Goal: Task Accomplishment & Management: Use online tool/utility

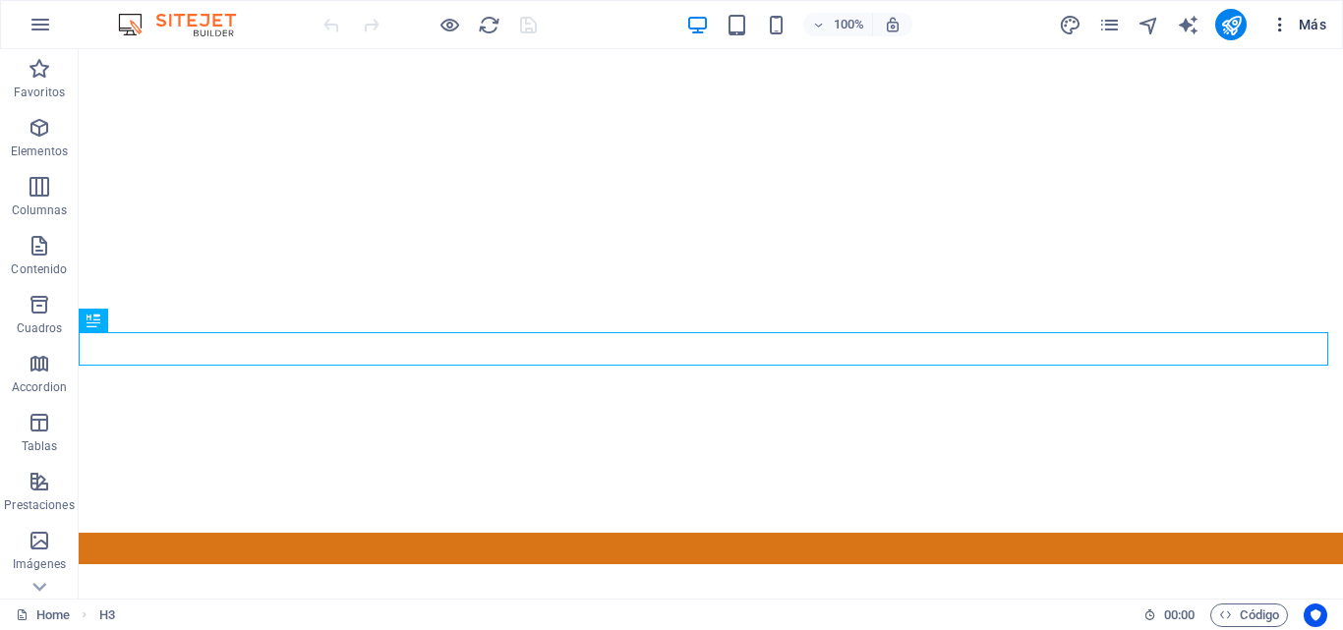
click at [1283, 26] on icon "button" at bounding box center [1280, 25] width 20 height 20
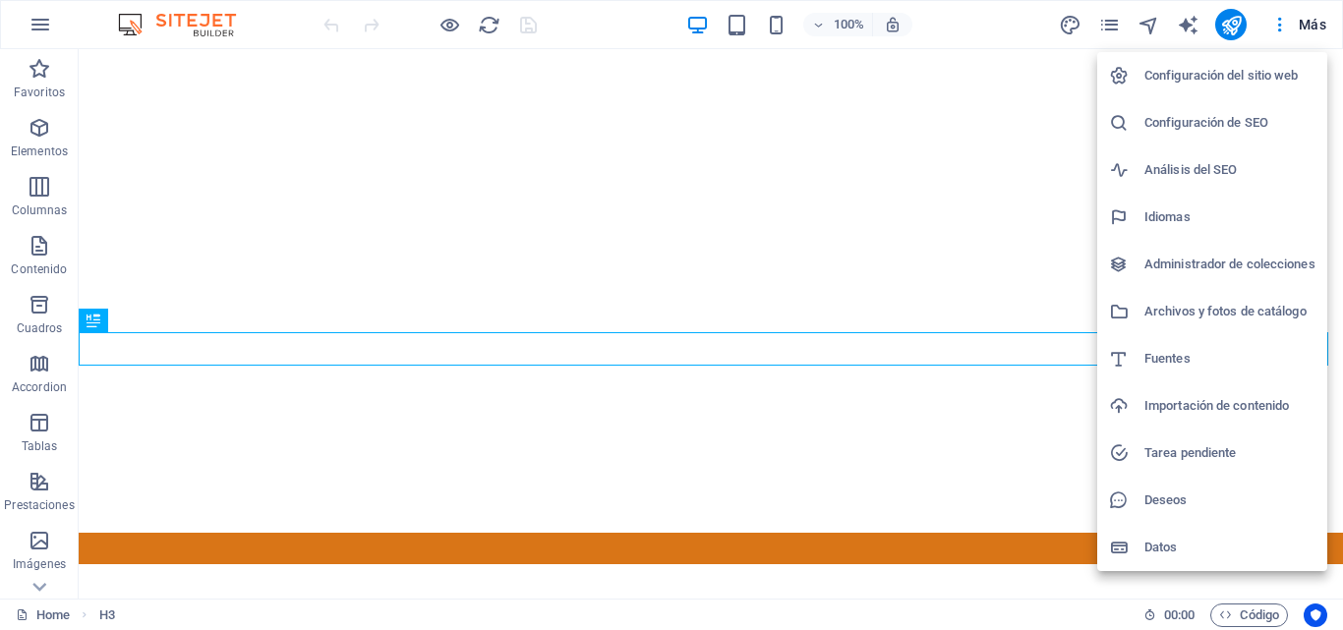
drag, startPoint x: 1335, startPoint y: 182, endPoint x: 1339, endPoint y: 495, distance: 312.7
click at [1339, 495] on div at bounding box center [671, 315] width 1343 height 630
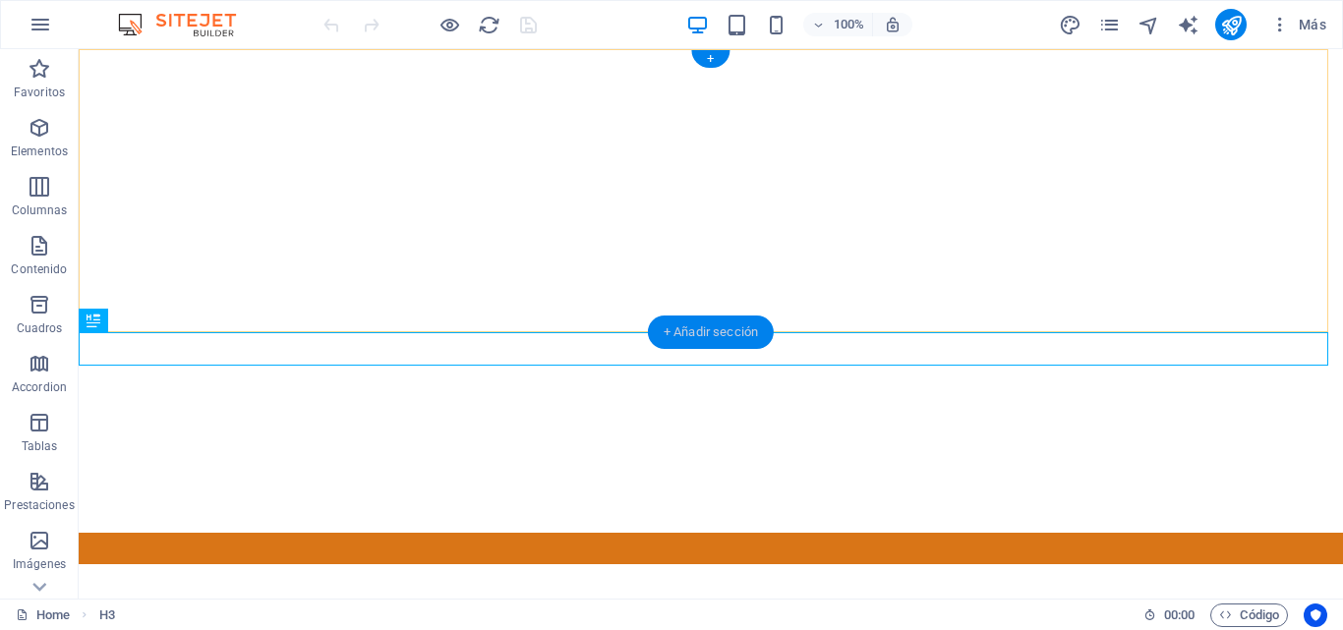
click at [726, 330] on div "+ Añadir sección" at bounding box center [711, 332] width 126 height 33
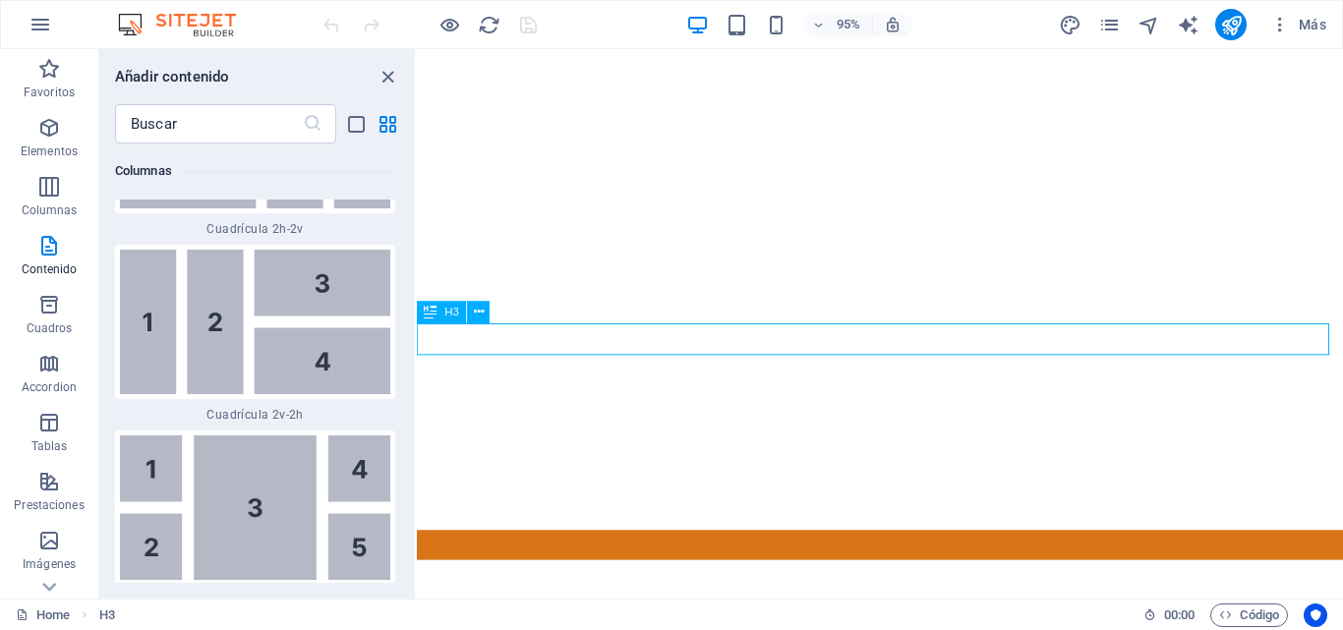
scroll to position [6584, 0]
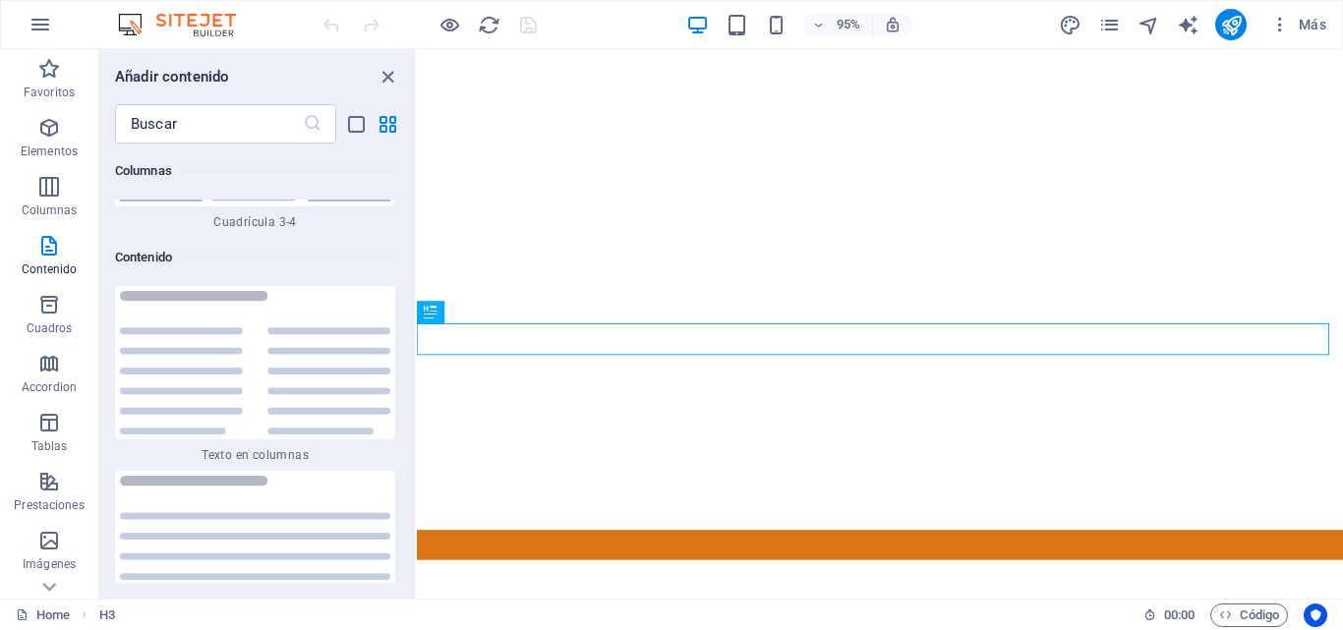
click at [412, 234] on div "Favoritos 1 Star Cabecera 1 Star Contenedor Elementos 1 Star Cabecera 1 Star Te…" at bounding box center [257, 363] width 316 height 439
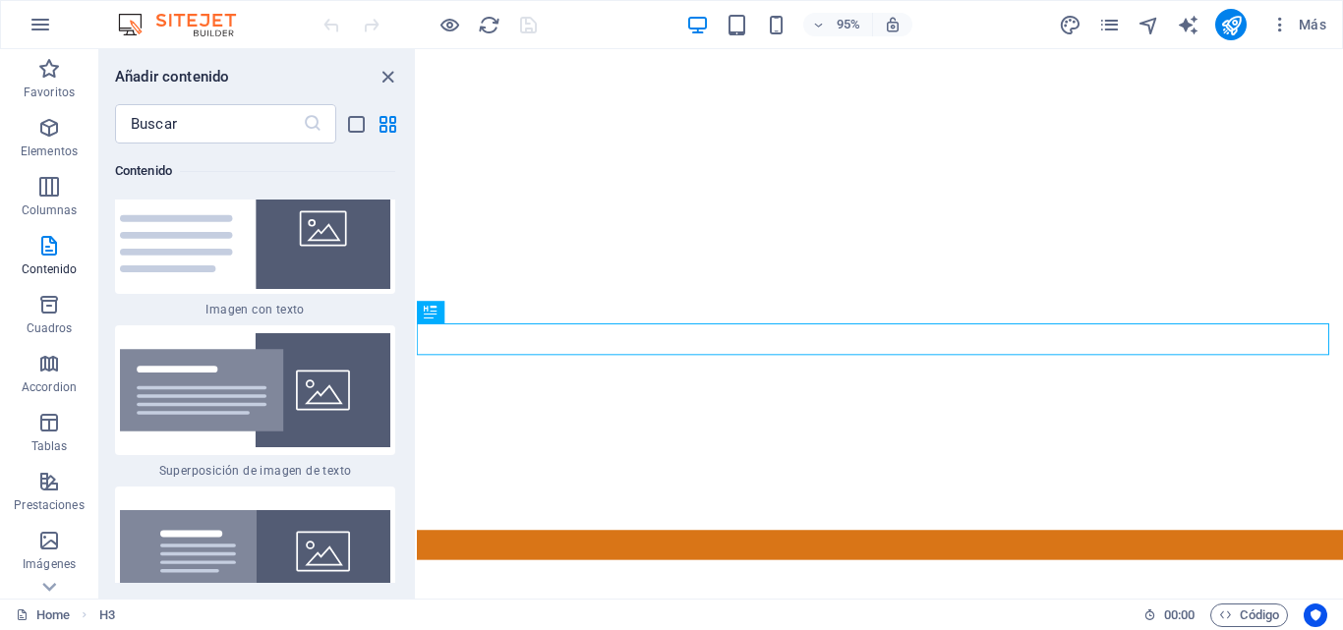
scroll to position [7514, 0]
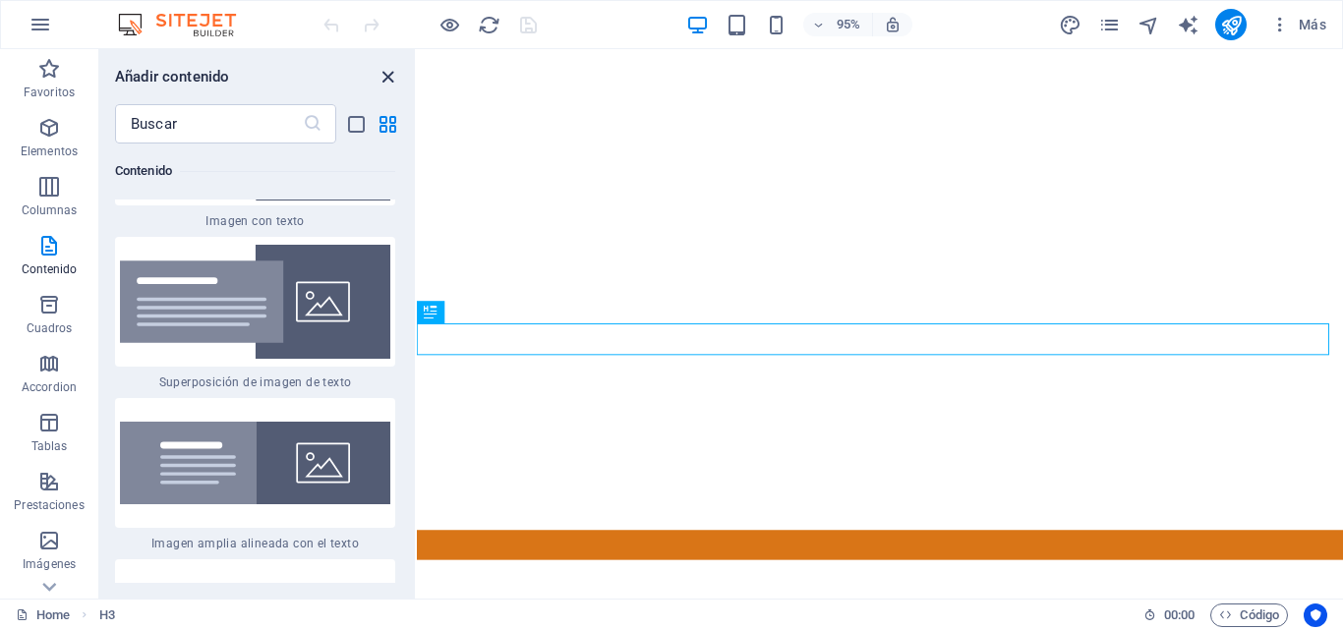
click at [387, 80] on icon "close panel" at bounding box center [388, 77] width 23 height 23
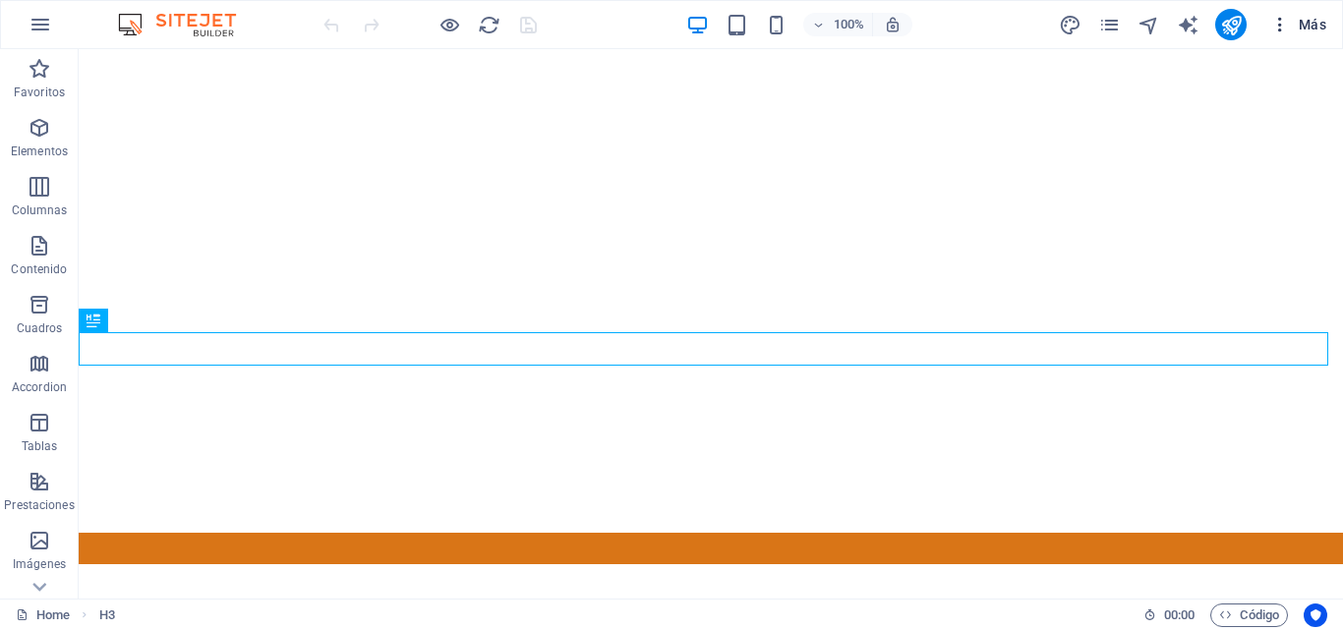
click at [1281, 19] on icon "button" at bounding box center [1280, 25] width 20 height 20
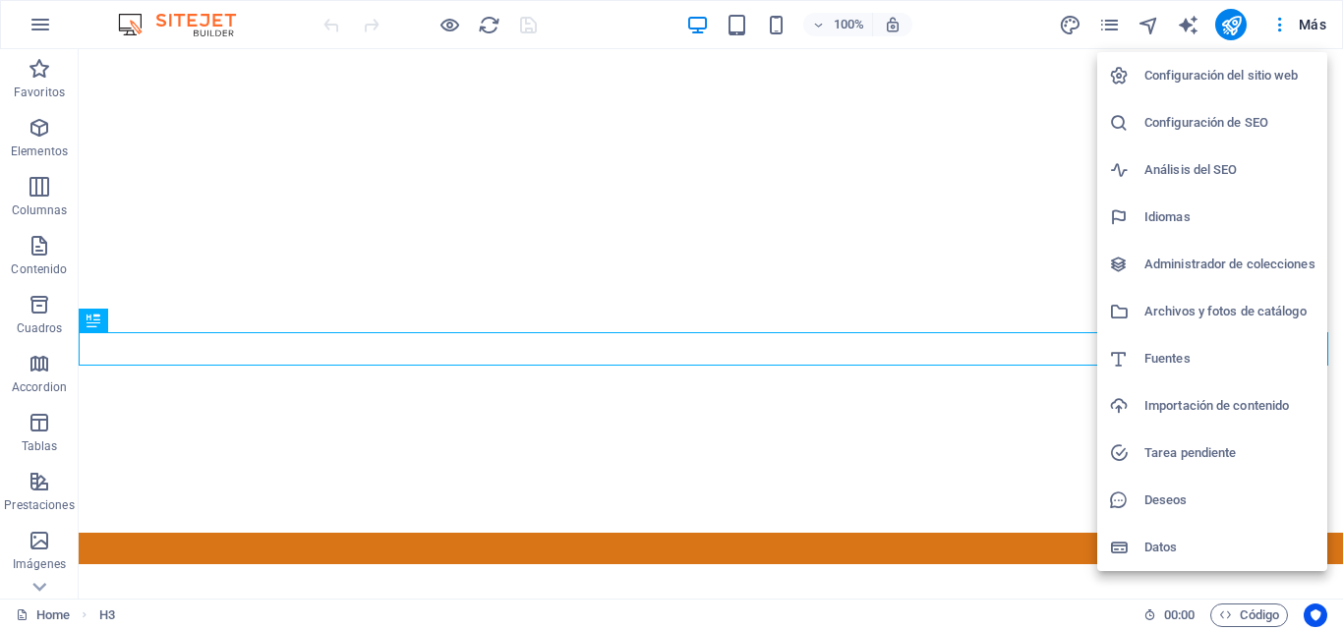
drag, startPoint x: 1337, startPoint y: 228, endPoint x: 1333, endPoint y: 353, distance: 124.9
click at [1333, 353] on div at bounding box center [671, 315] width 1343 height 630
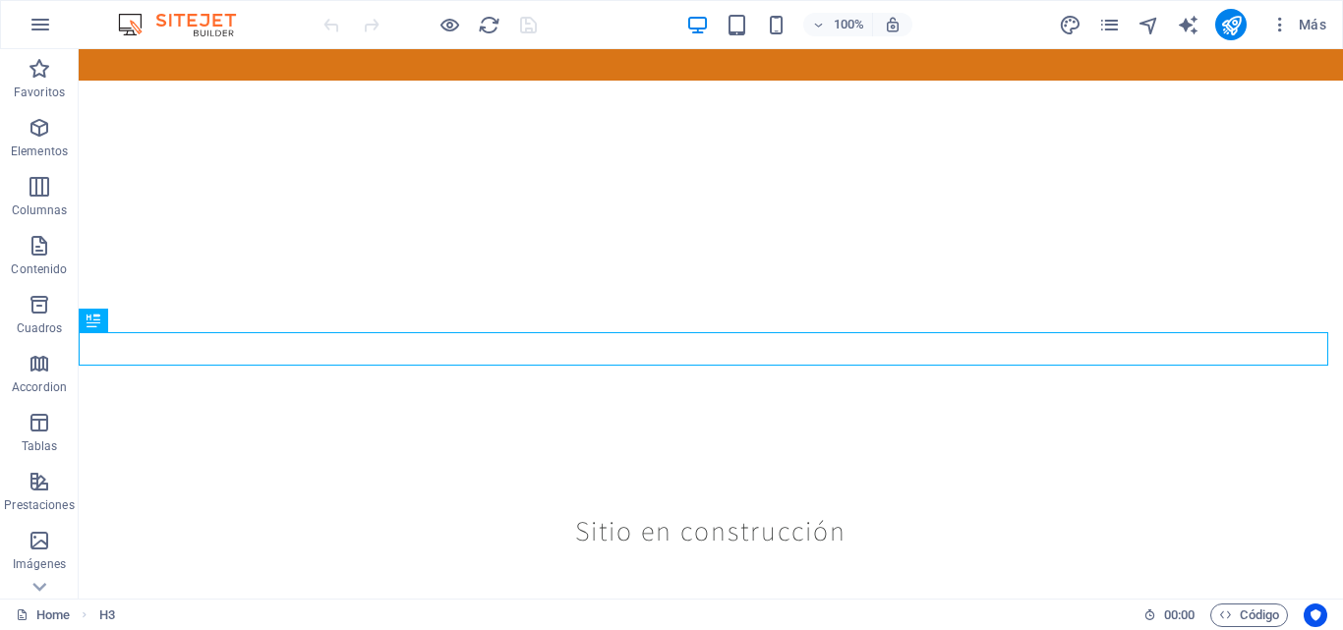
scroll to position [0, 0]
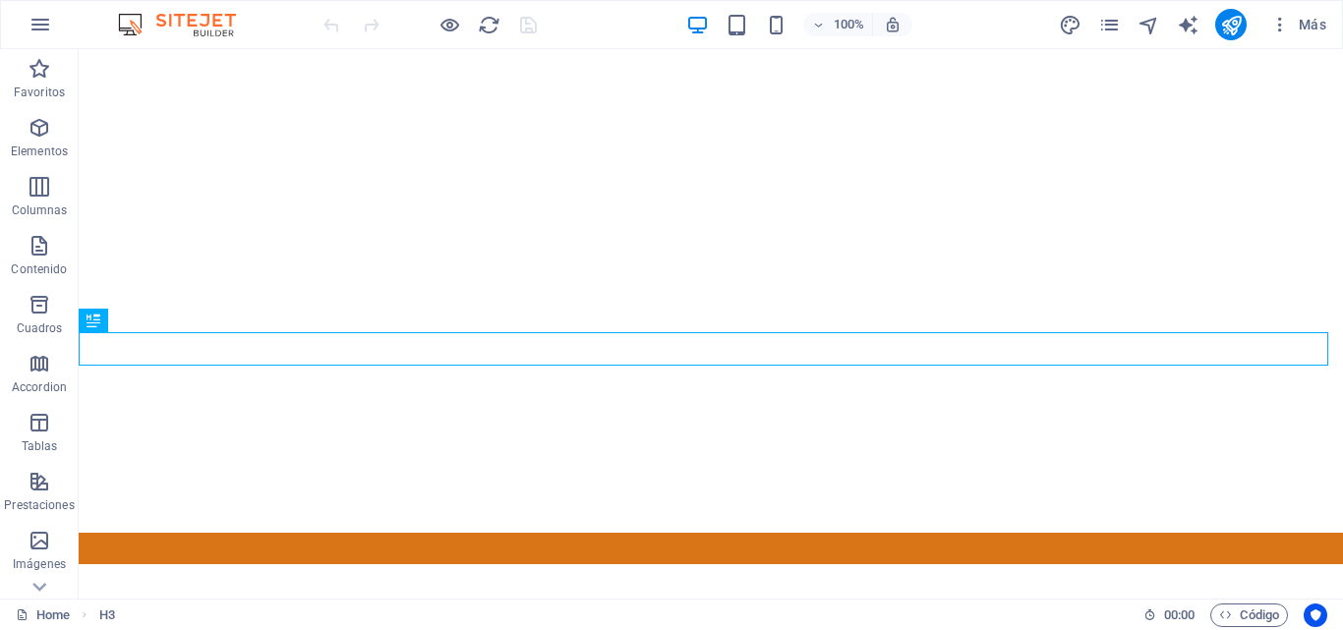
click at [129, 14] on img at bounding box center [186, 25] width 147 height 24
click at [10, 18] on div "100% Más" at bounding box center [671, 24] width 1341 height 47
click at [36, 18] on icon "button" at bounding box center [41, 25] width 24 height 24
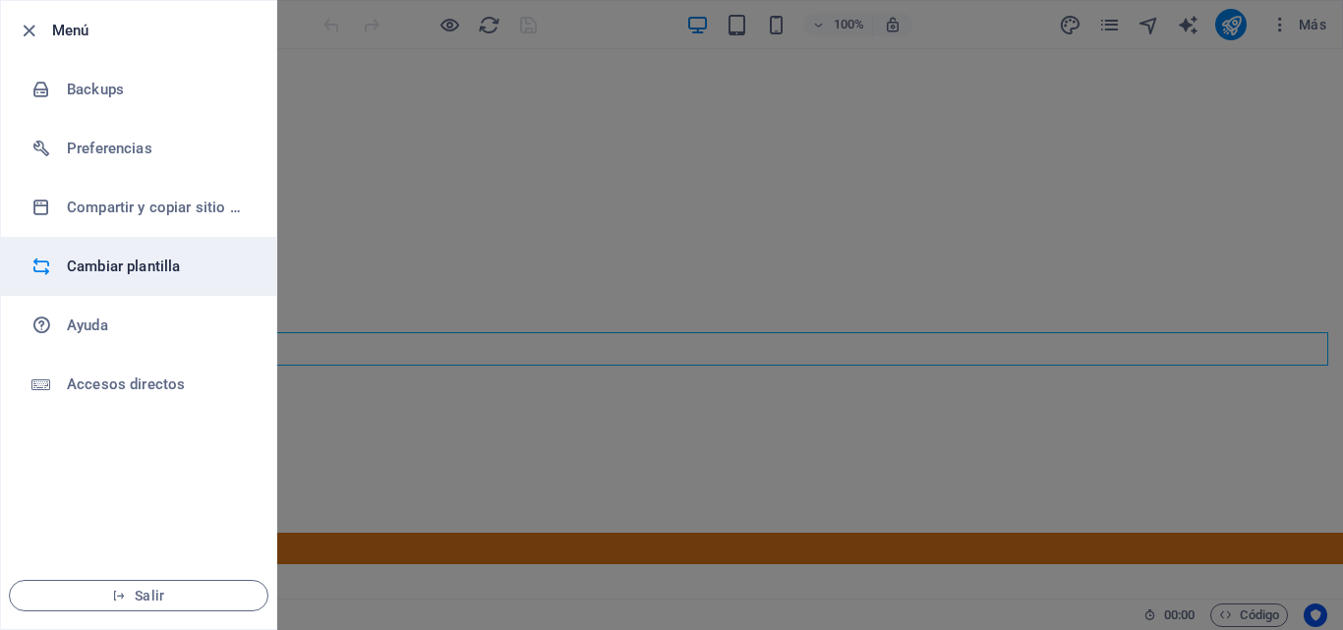
click at [114, 257] on h6 "Cambiar plantilla" at bounding box center [158, 267] width 182 height 24
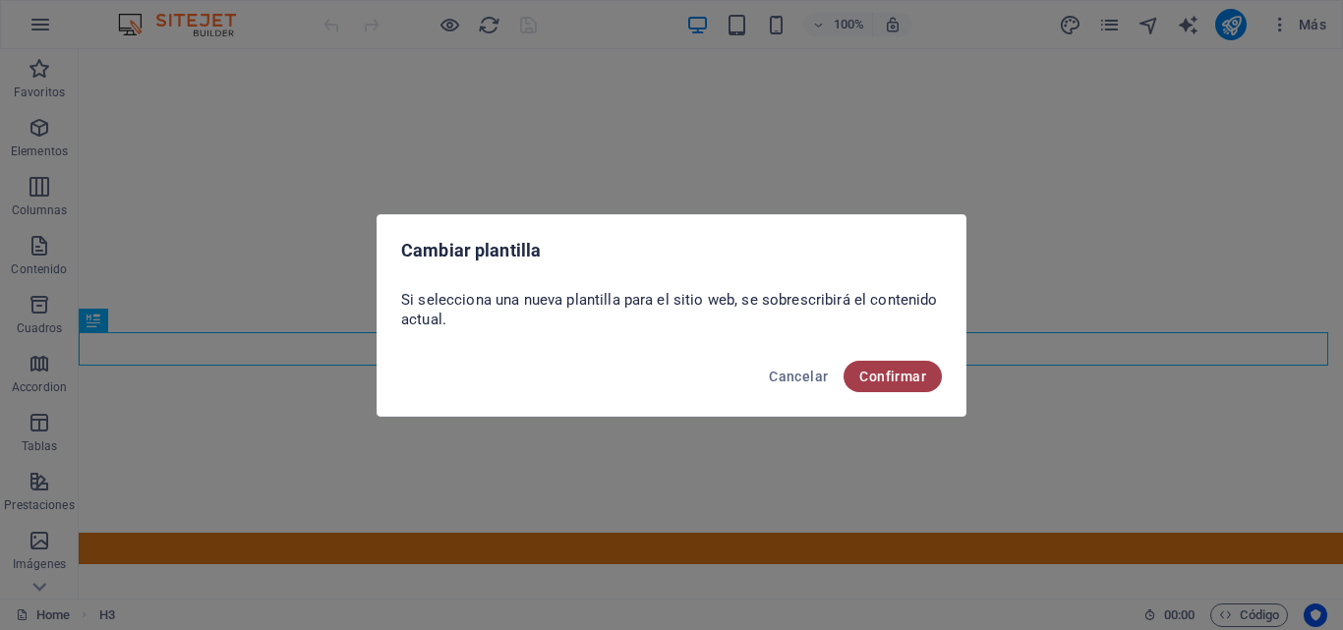
click at [905, 381] on span "Confirmar" at bounding box center [892, 377] width 67 height 16
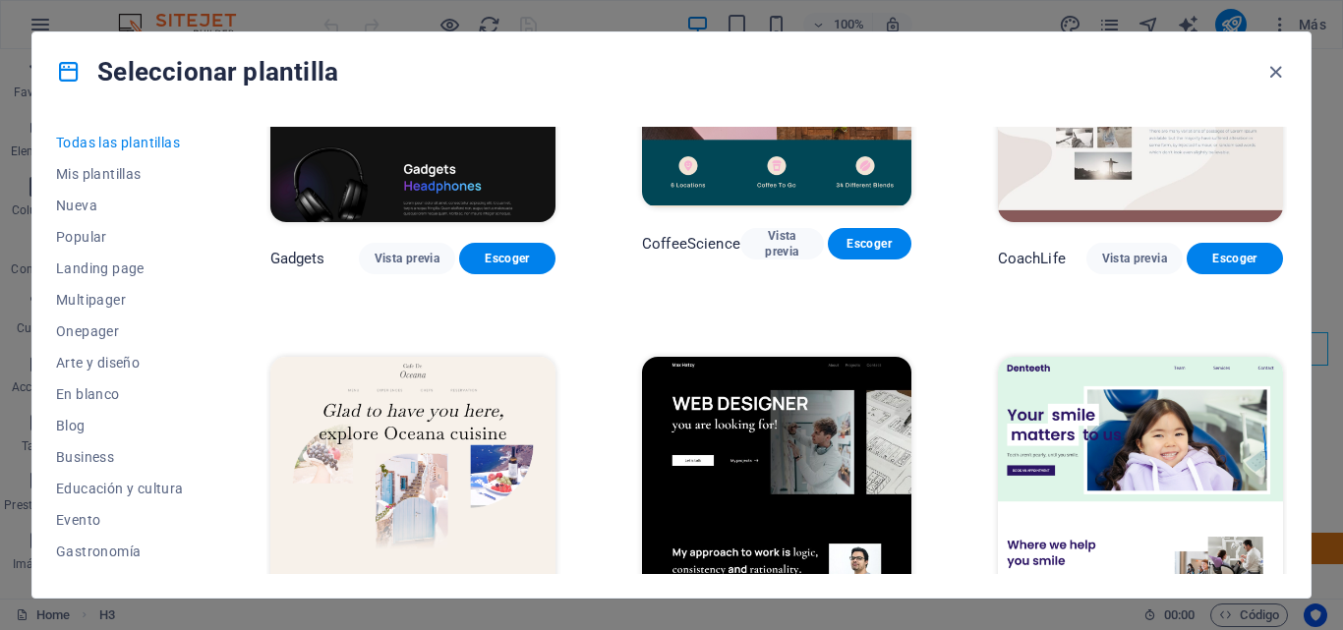
scroll to position [5236, 0]
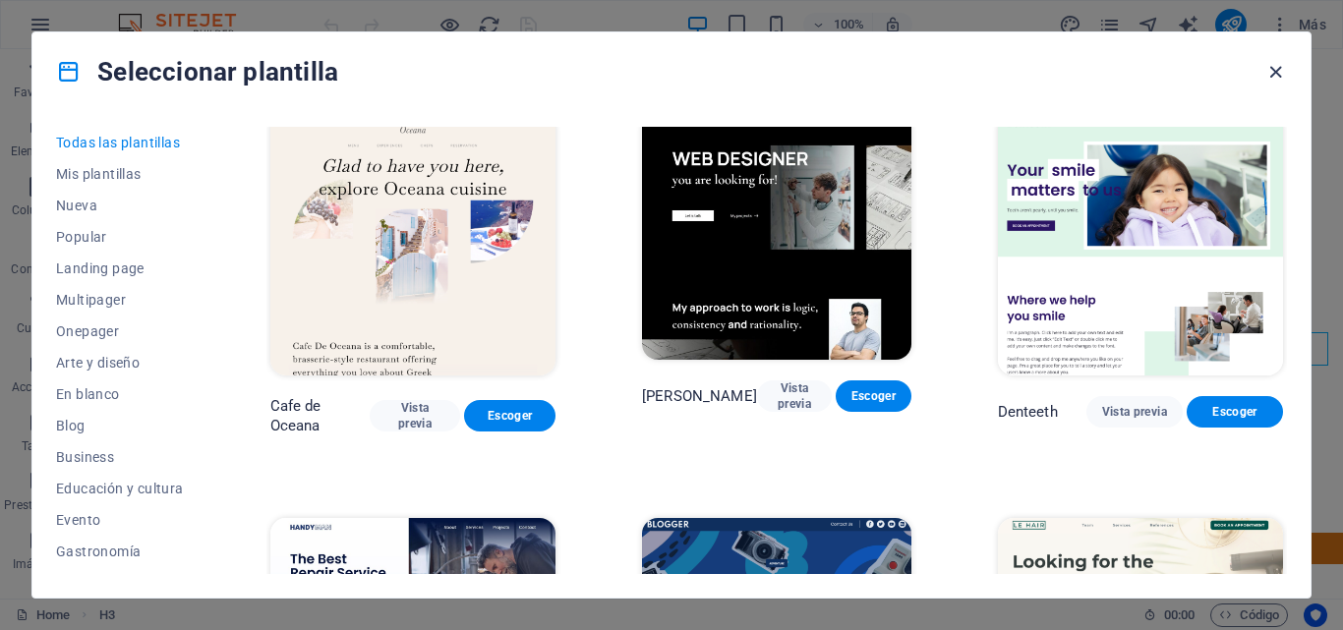
click at [1272, 69] on icon "button" at bounding box center [1275, 72] width 23 height 23
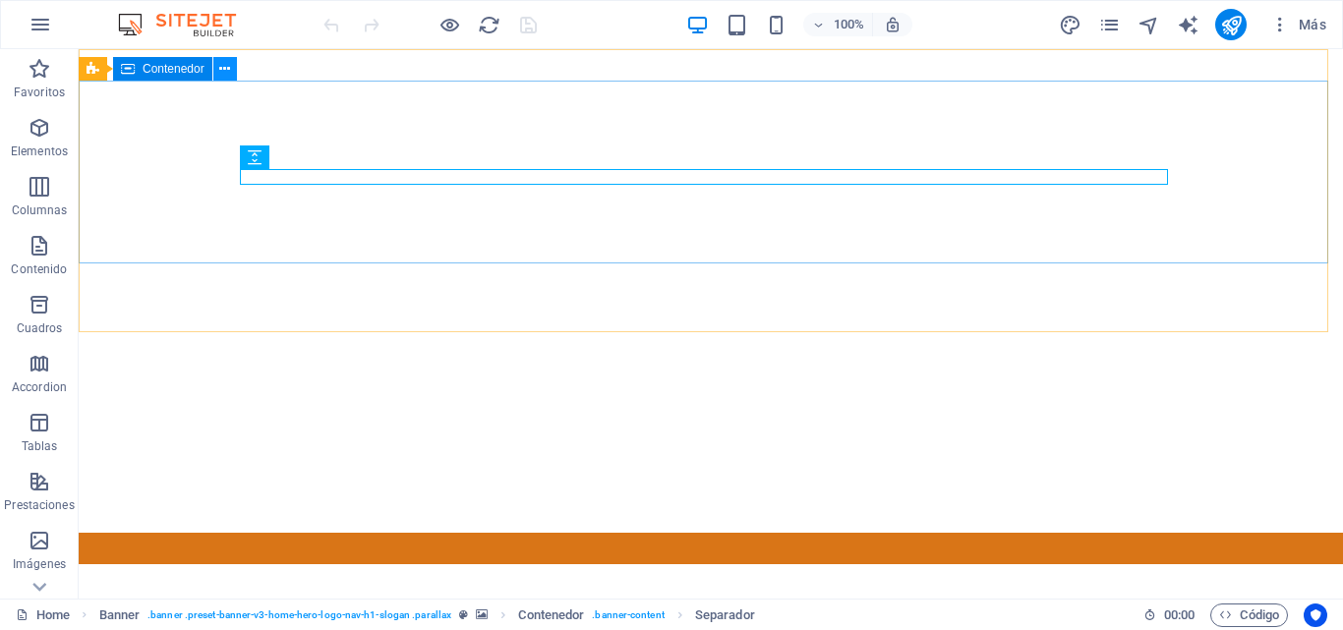
click at [227, 73] on icon at bounding box center [224, 69] width 11 height 21
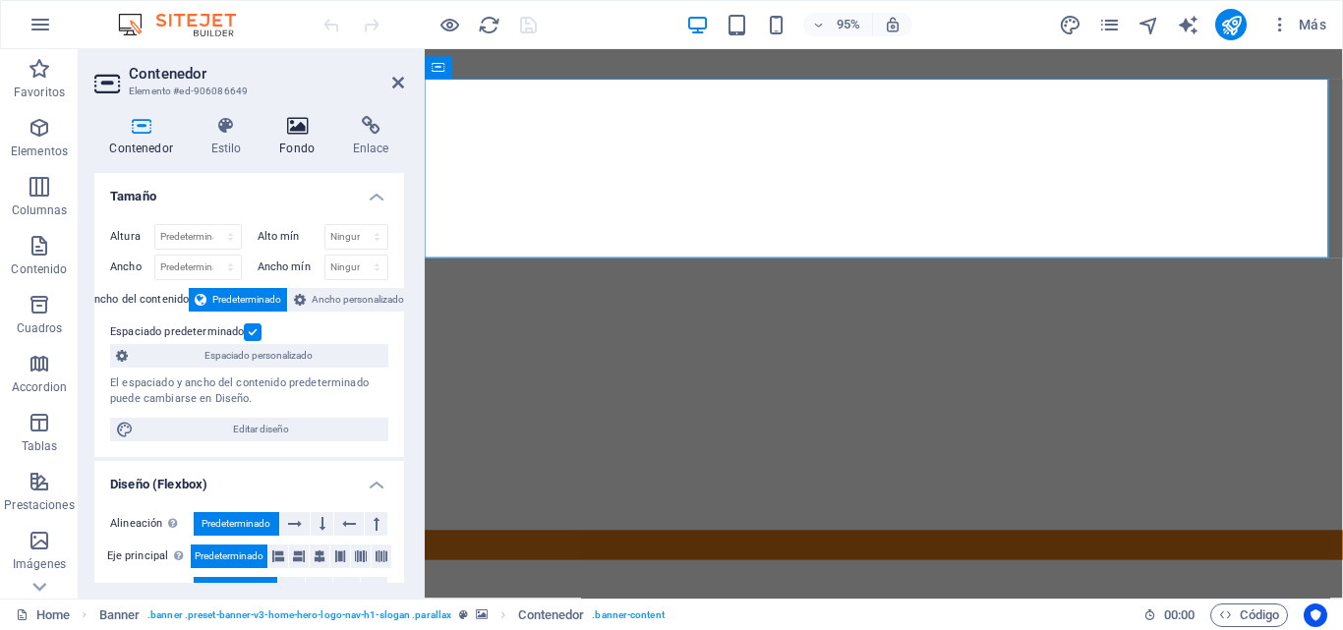
click at [291, 119] on icon at bounding box center [297, 126] width 66 height 20
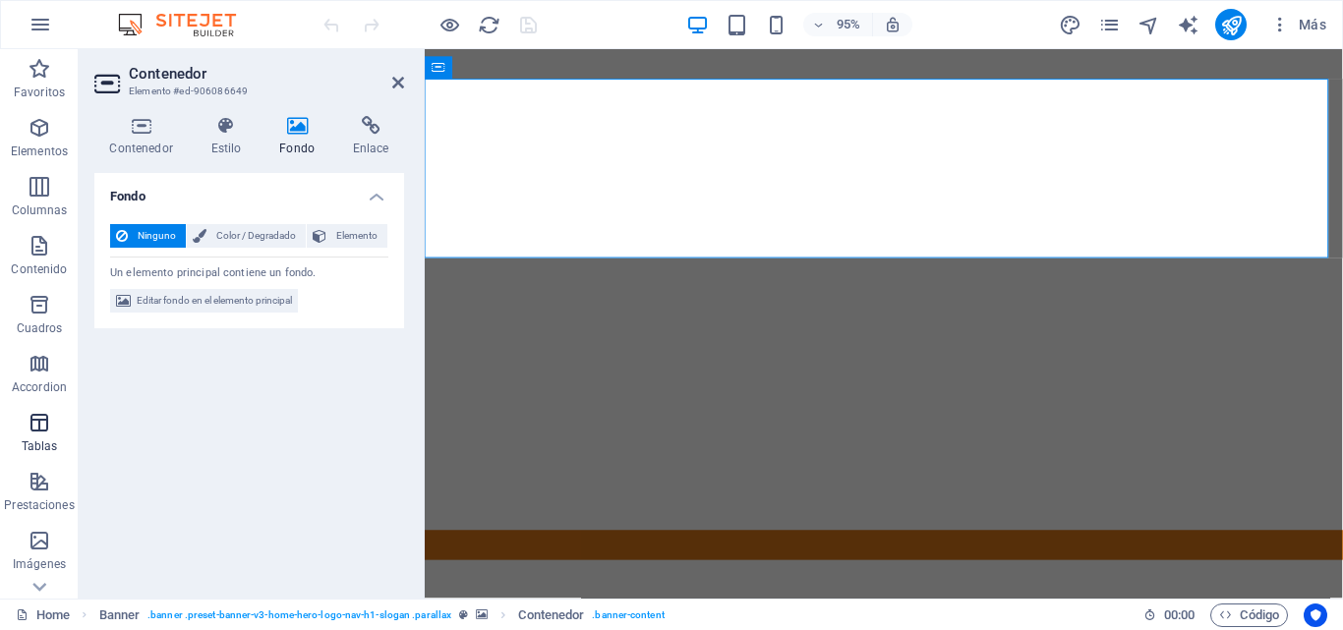
click at [41, 413] on icon "button" at bounding box center [40, 423] width 24 height 24
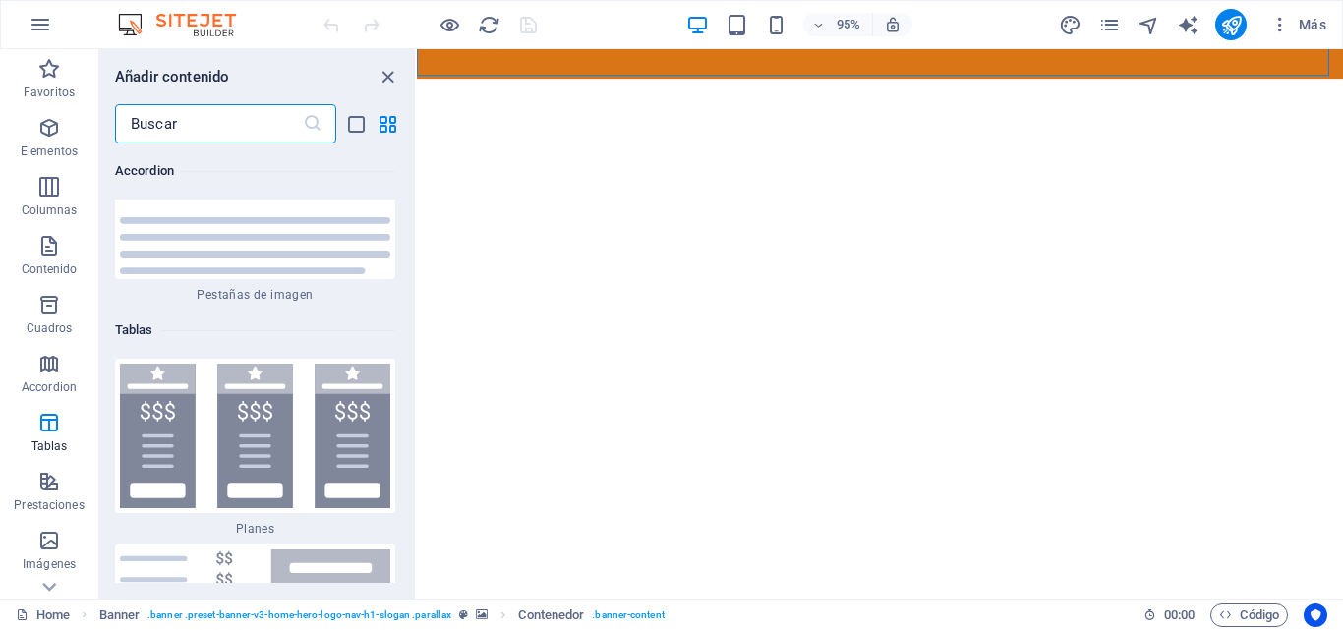
scroll to position [279, 0]
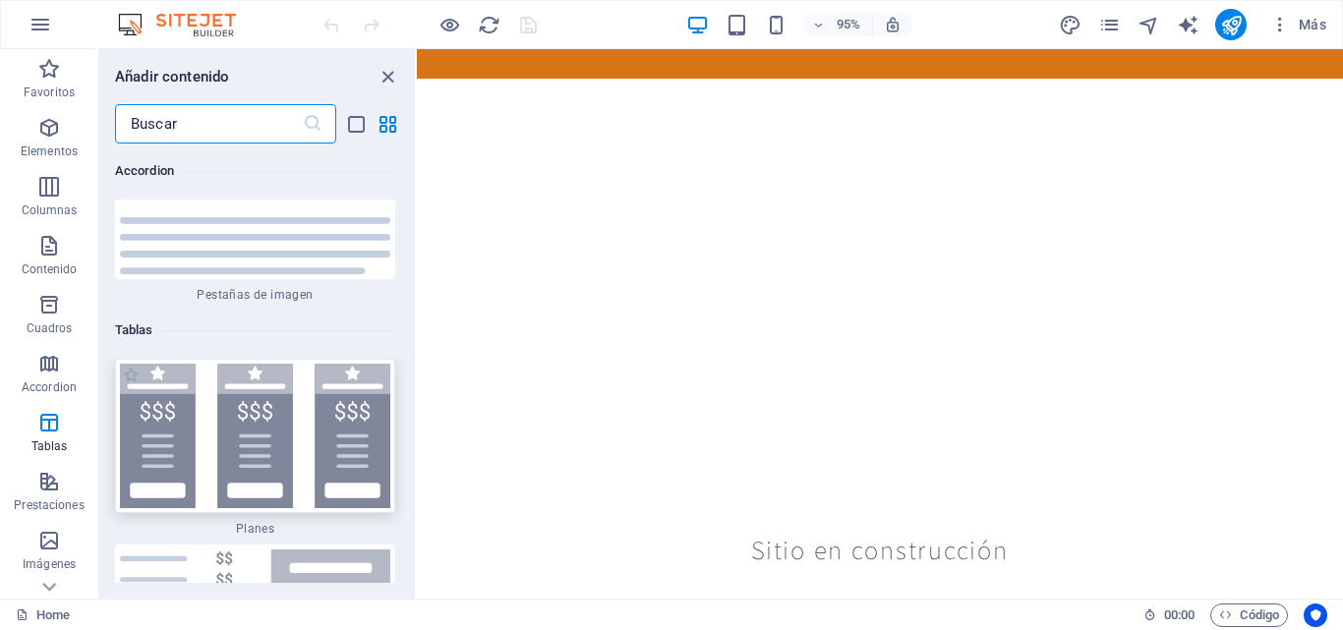
click at [126, 364] on img at bounding box center [255, 436] width 270 height 145
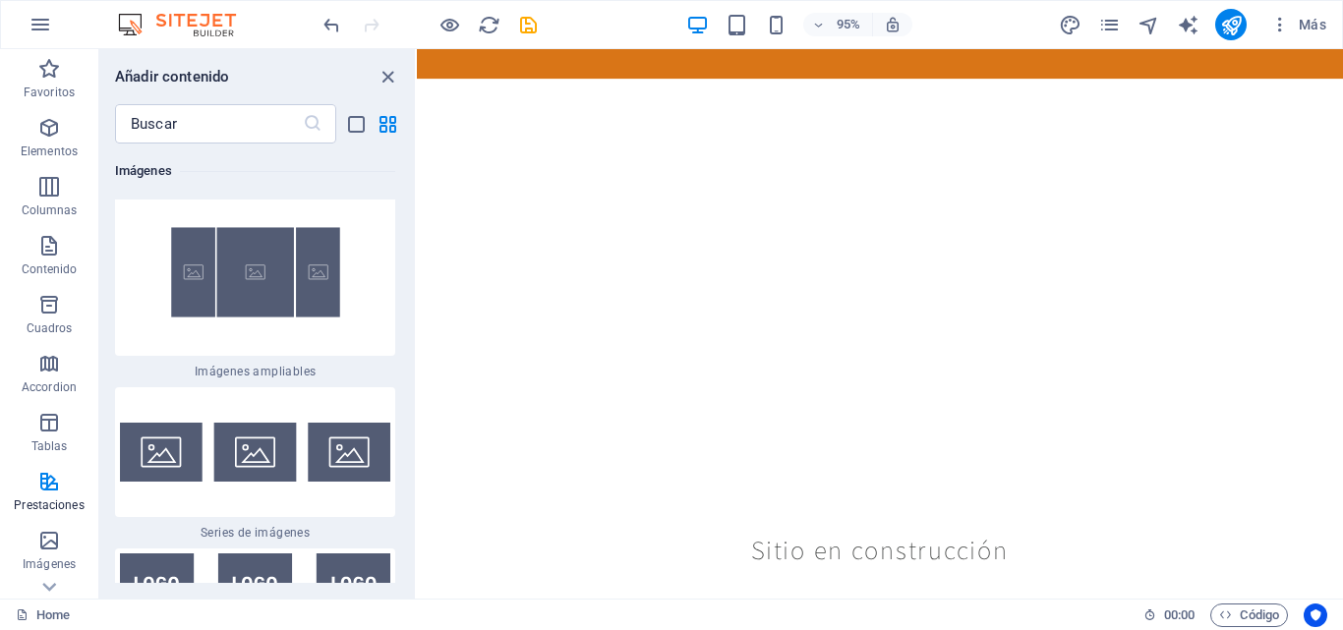
scroll to position [0, 0]
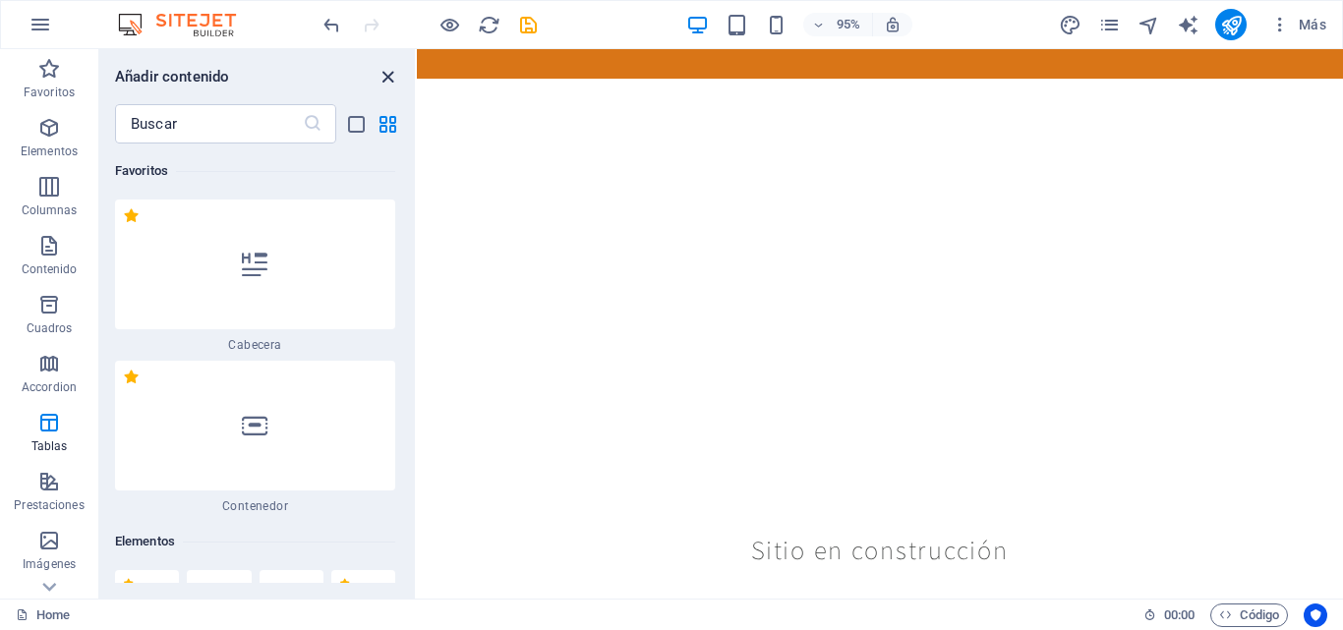
click at [383, 69] on icon "close panel" at bounding box center [388, 77] width 23 height 23
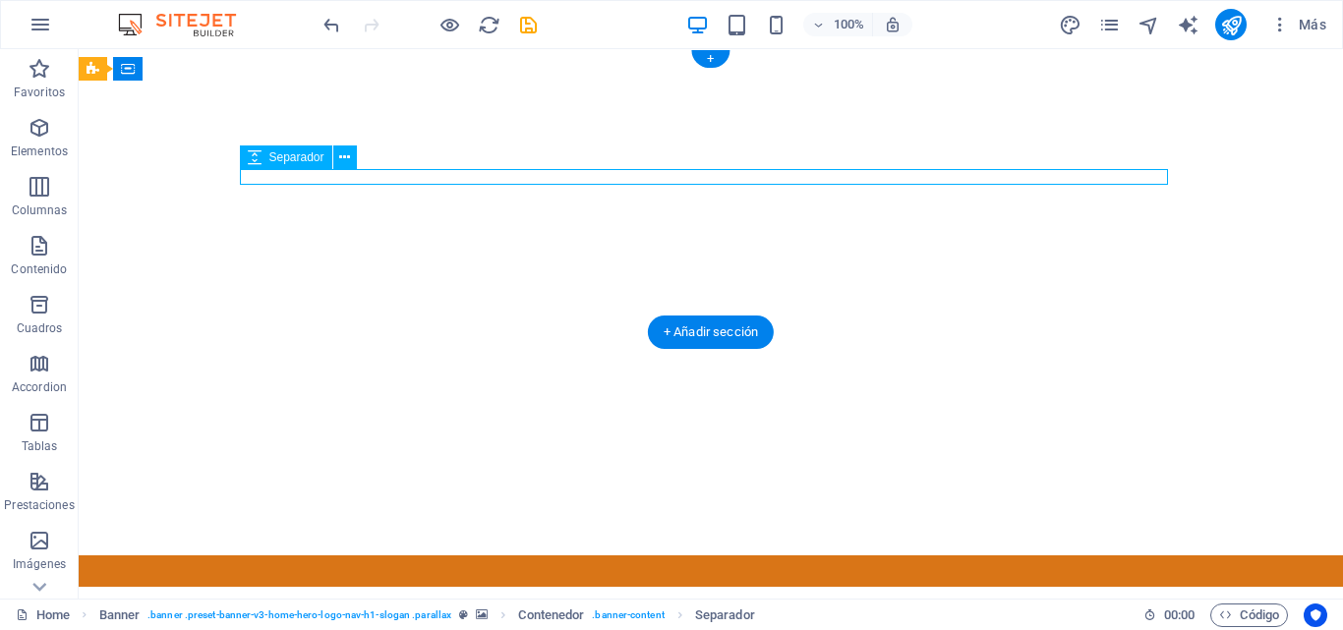
select select "px"
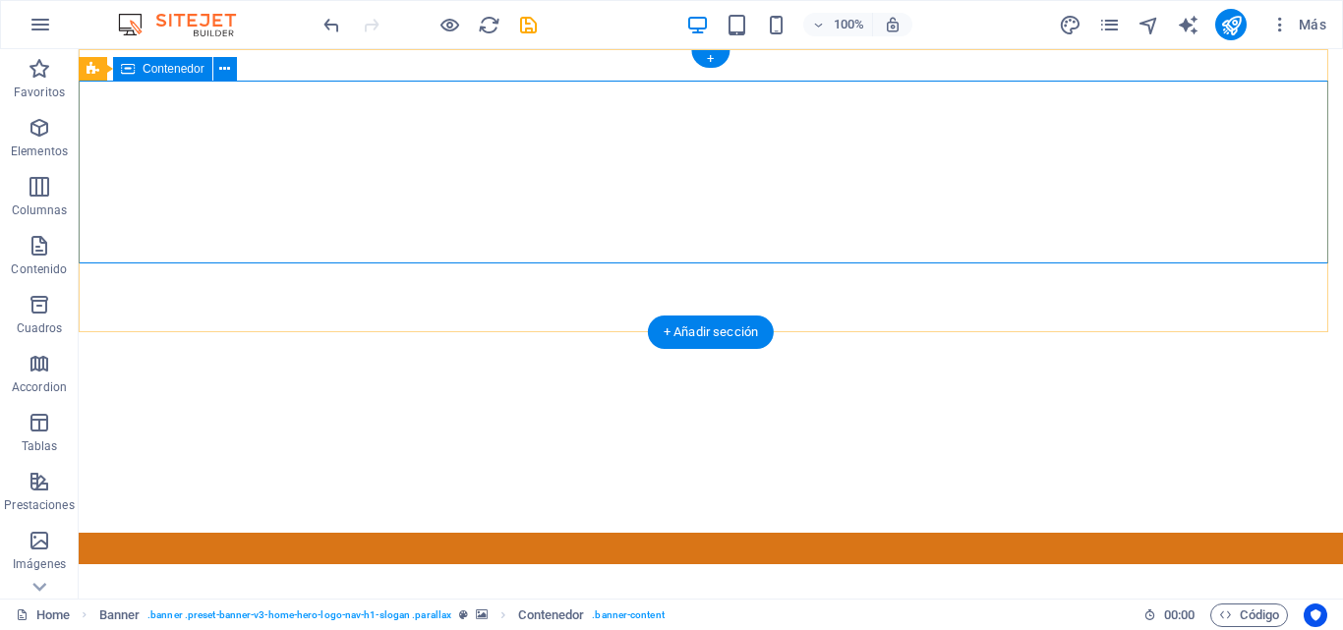
click at [233, 78] on button at bounding box center [225, 69] width 24 height 24
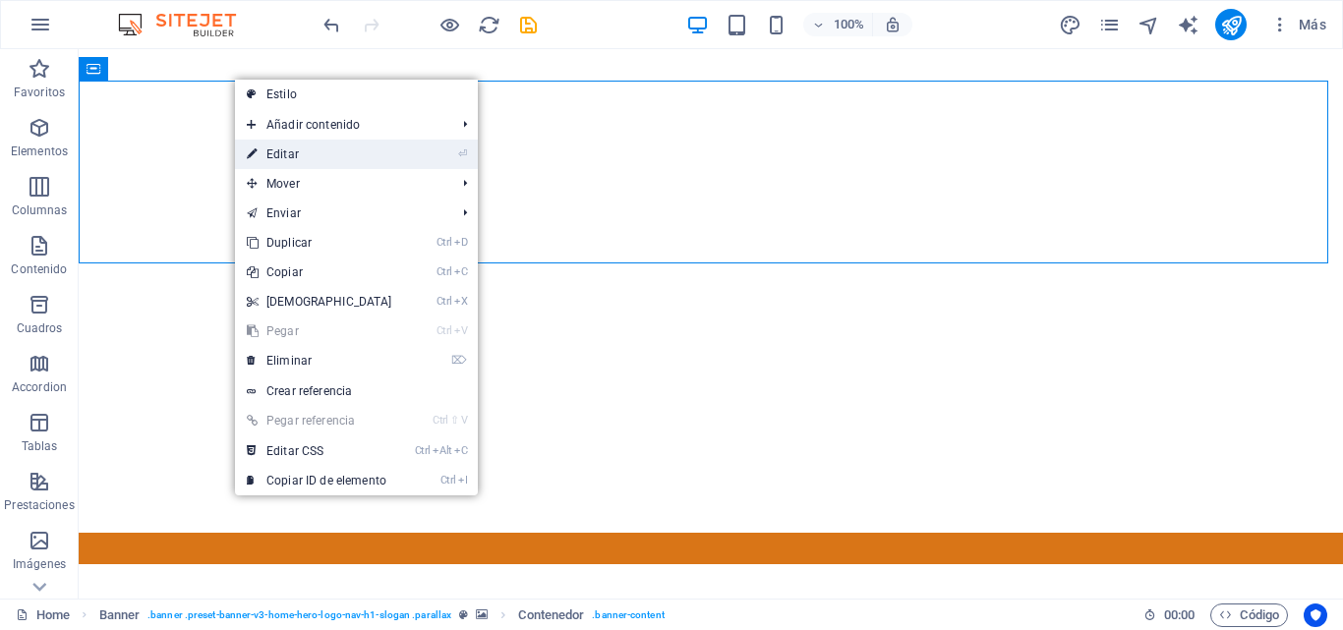
click at [320, 162] on link "⏎ Editar" at bounding box center [319, 154] width 169 height 29
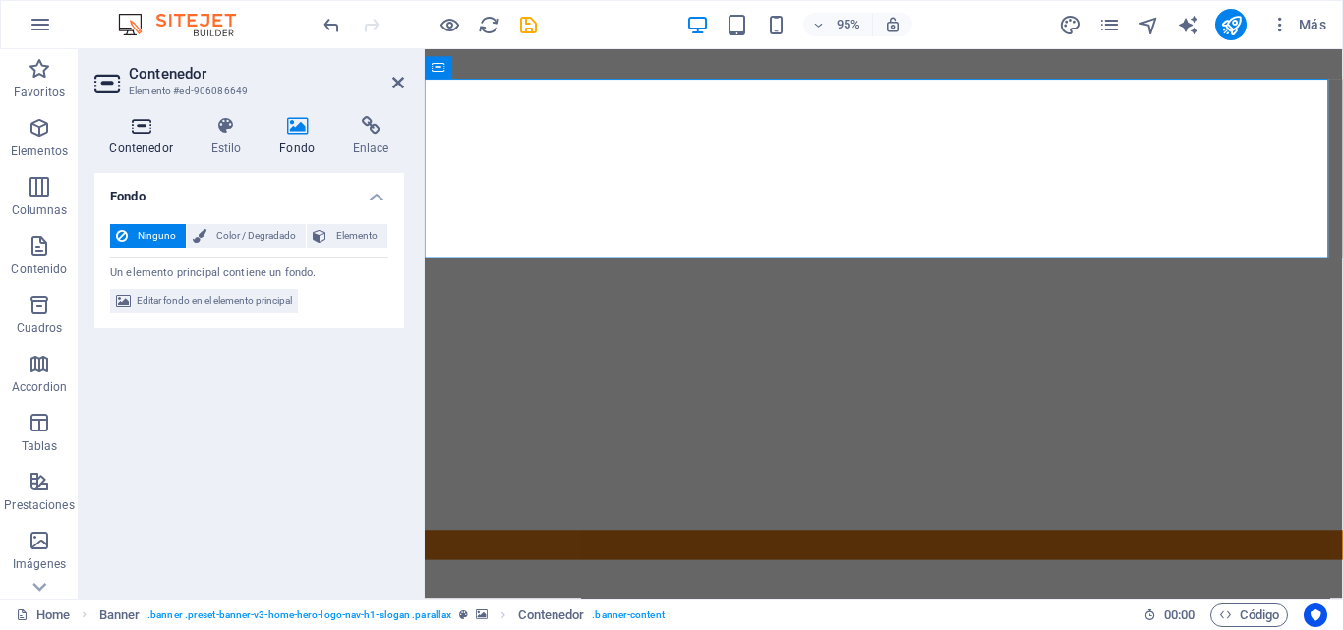
click at [134, 133] on icon at bounding box center [140, 126] width 93 height 20
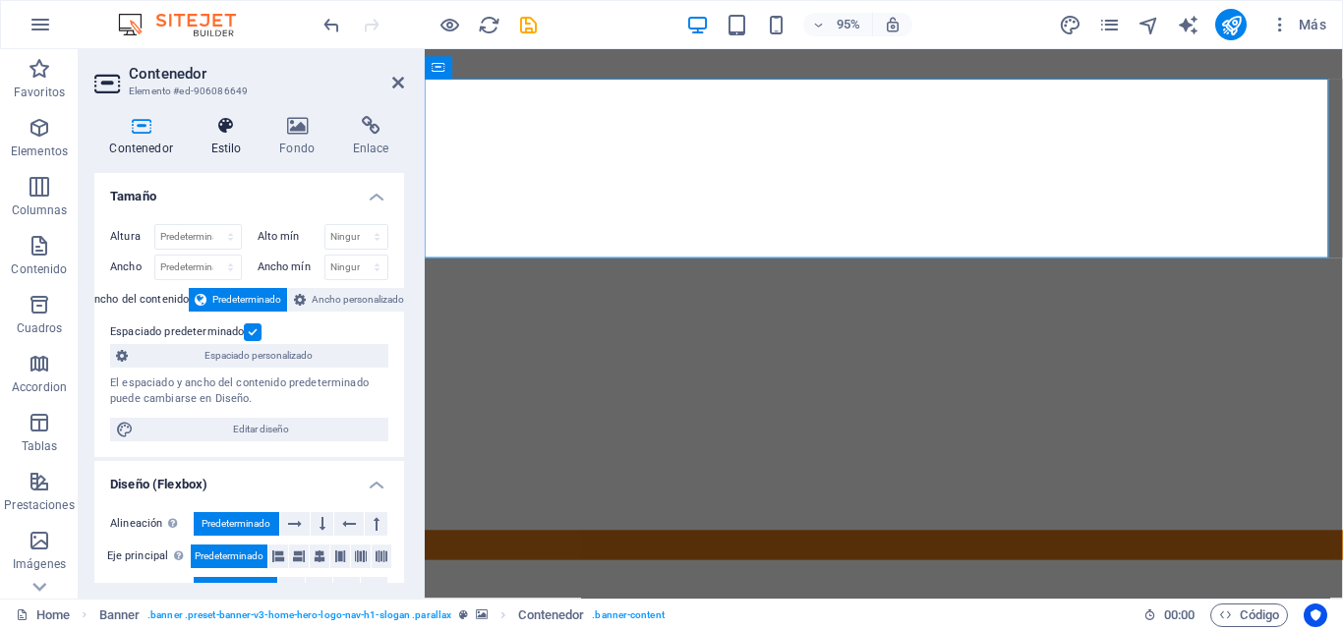
click at [229, 133] on icon at bounding box center [226, 126] width 61 height 20
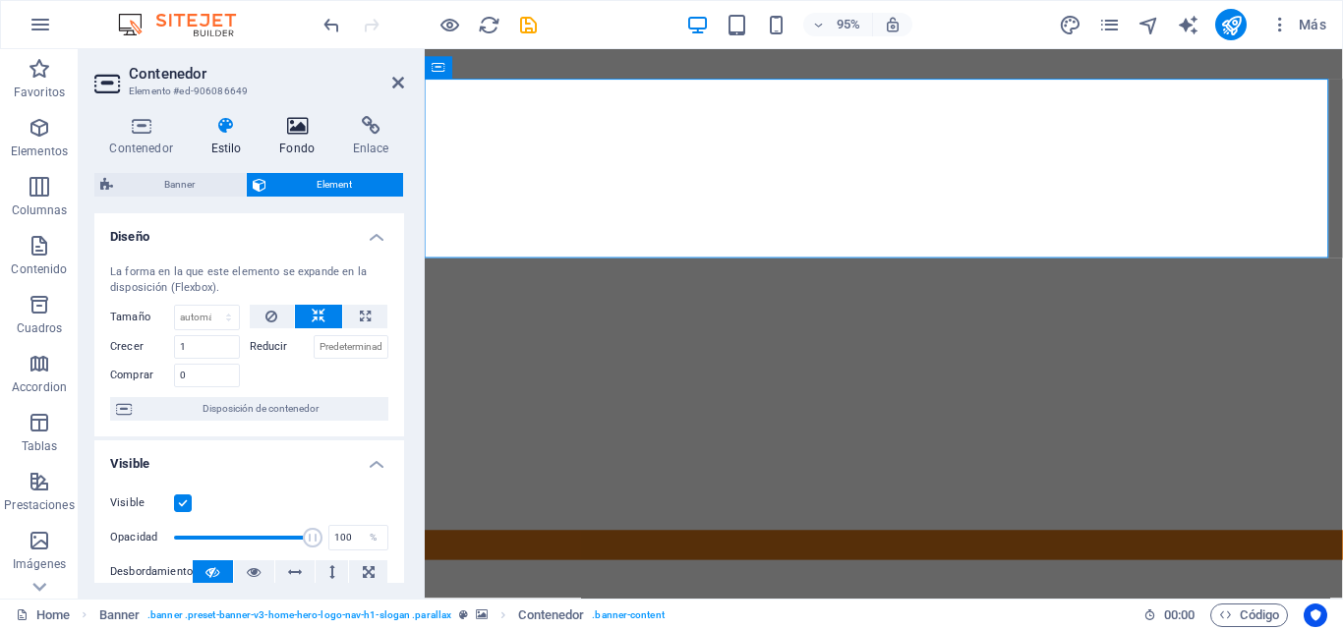
click at [278, 133] on icon at bounding box center [297, 126] width 66 height 20
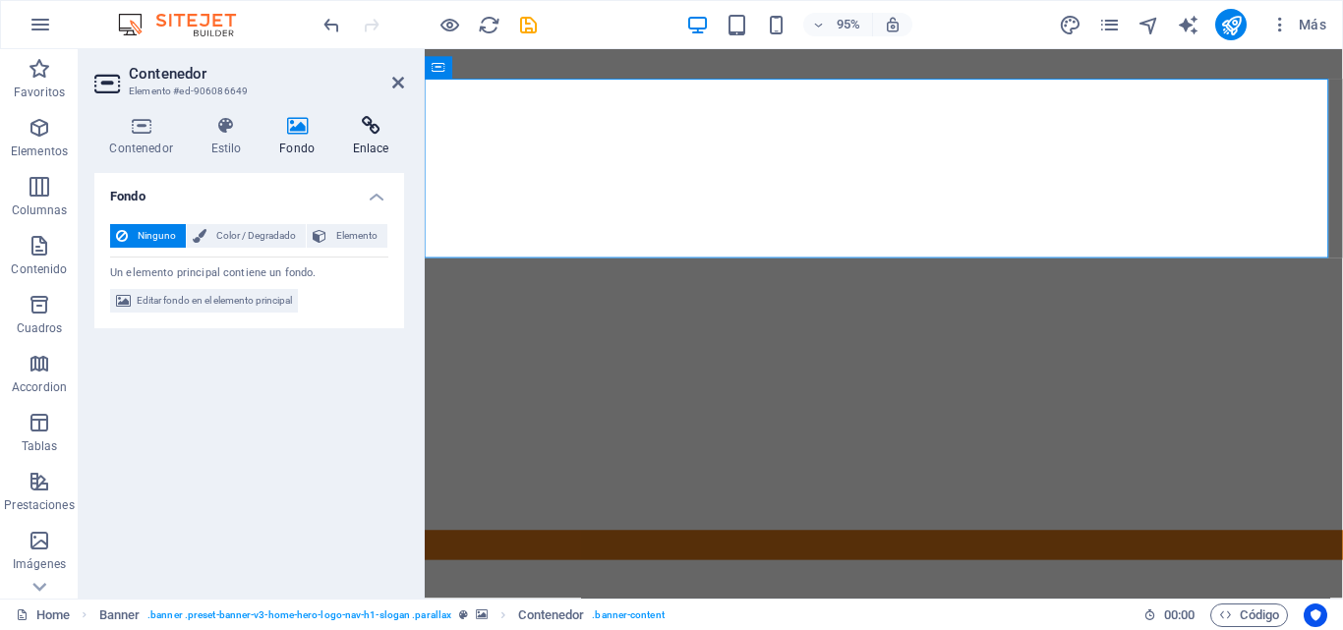
click at [374, 129] on icon at bounding box center [370, 126] width 67 height 20
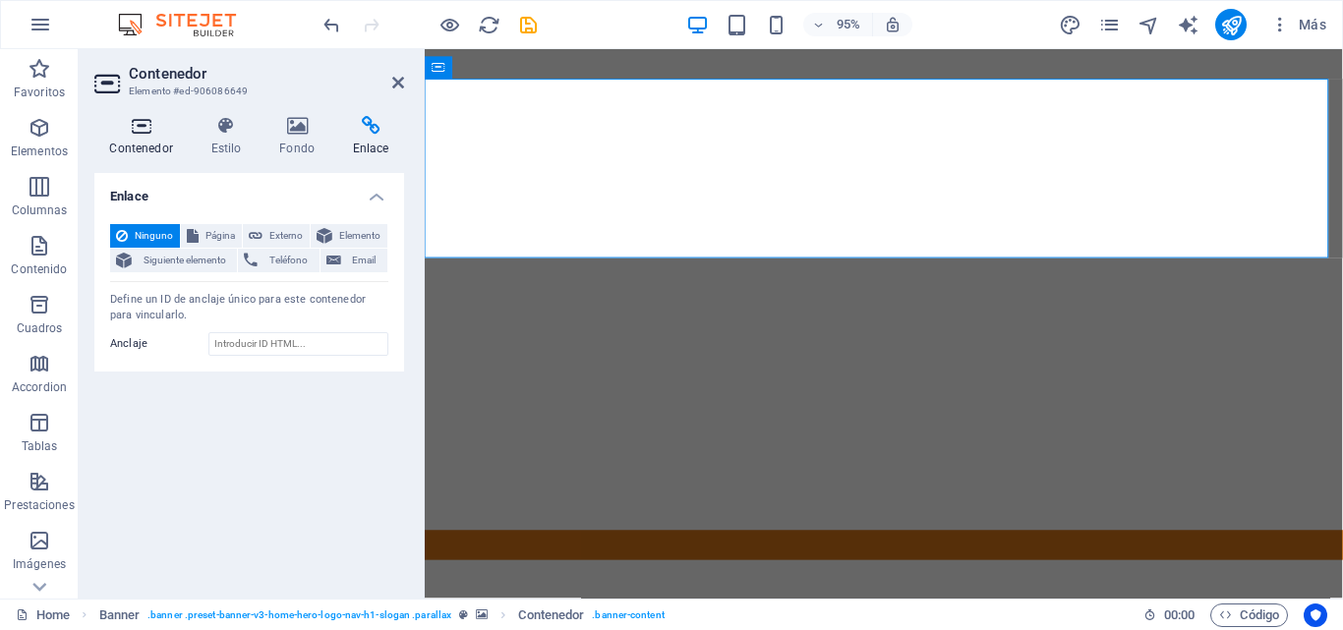
click at [137, 126] on icon at bounding box center [140, 126] width 93 height 20
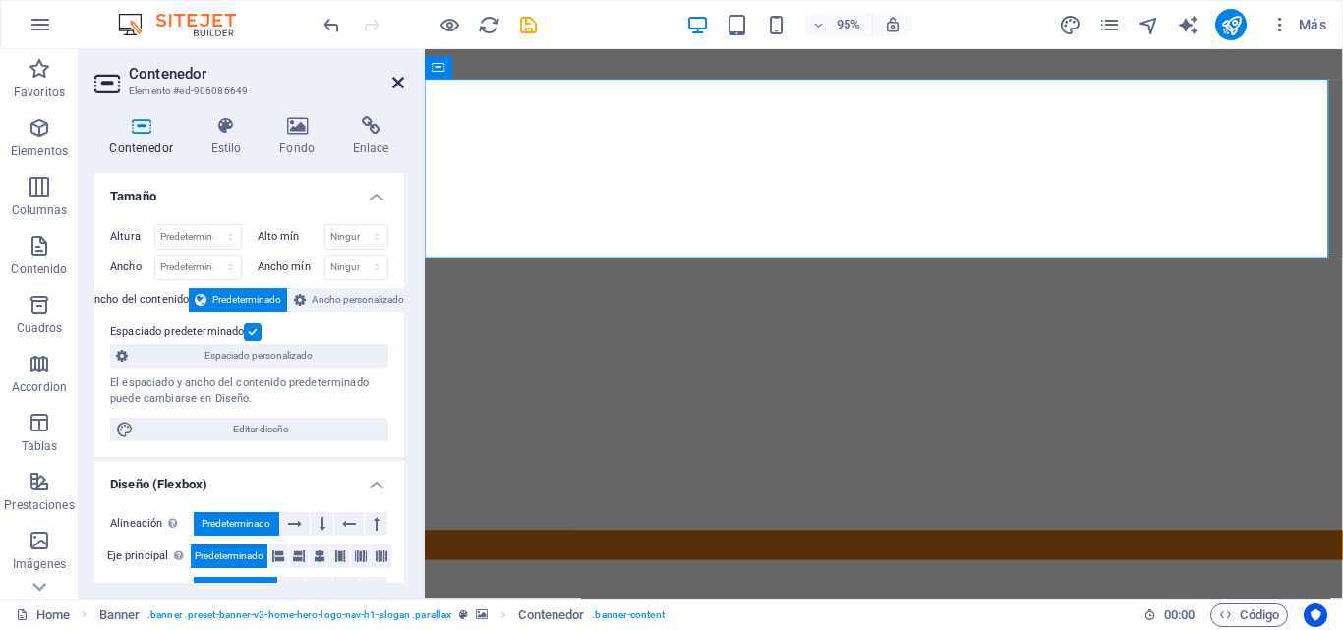
click at [392, 90] on link at bounding box center [398, 83] width 12 height 17
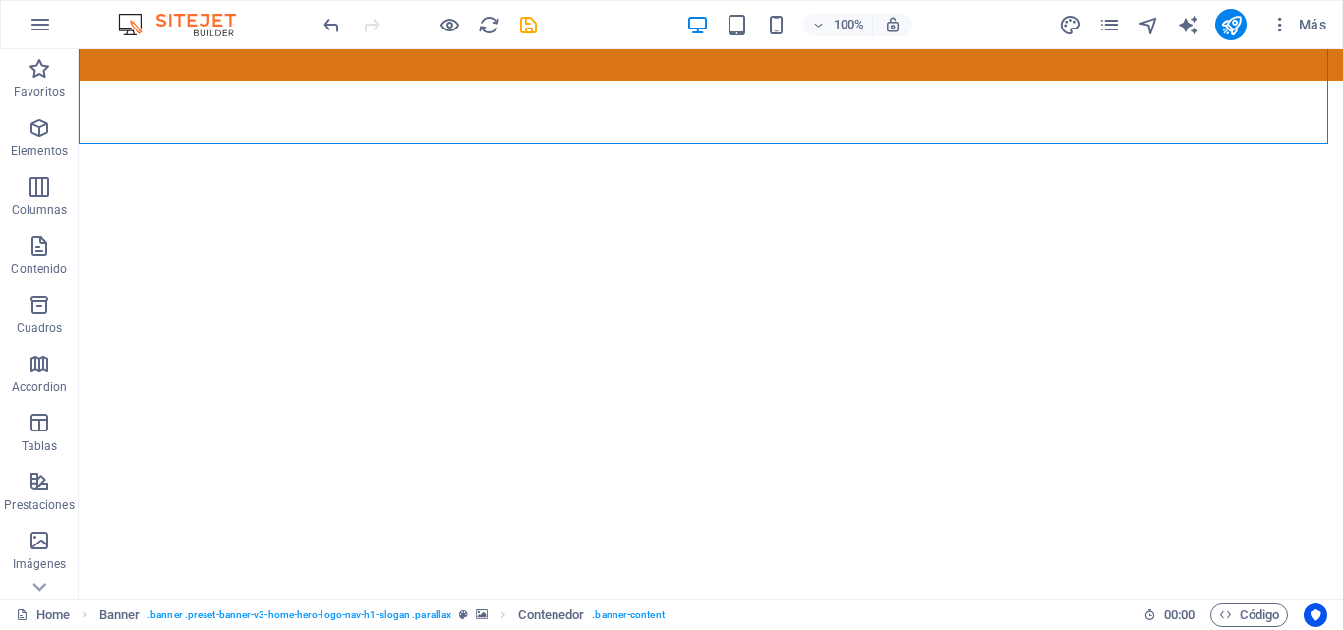
scroll to position [227, 0]
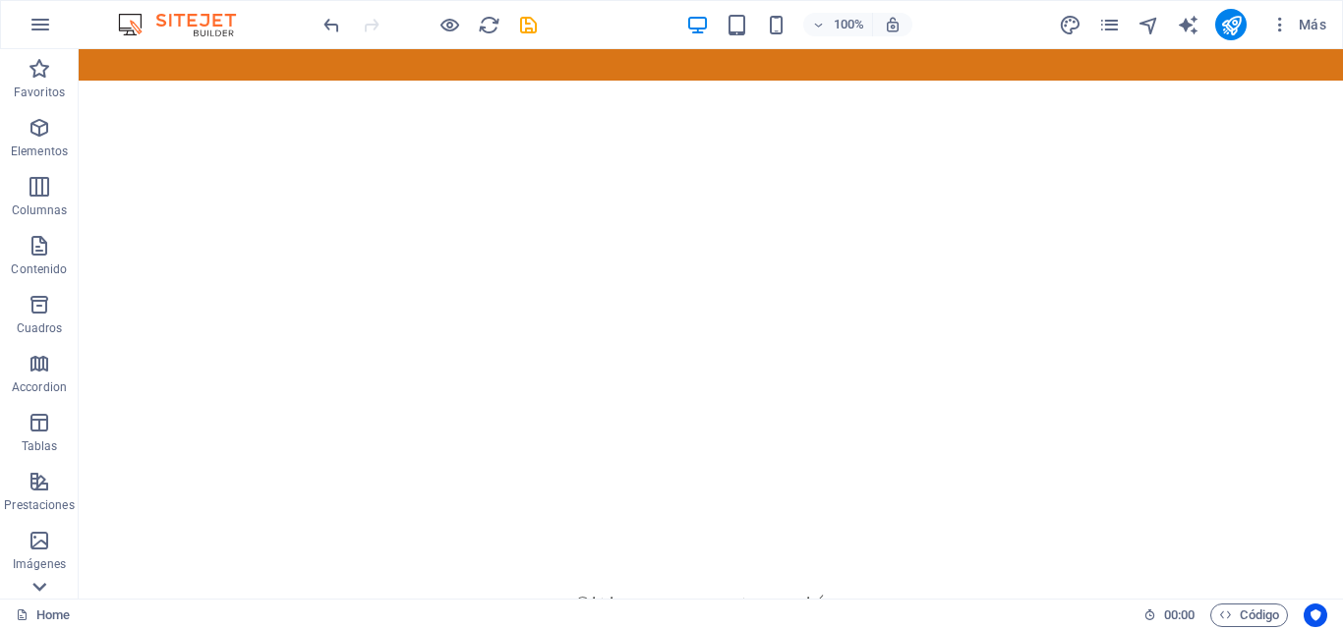
click at [34, 584] on icon at bounding box center [39, 587] width 14 height 9
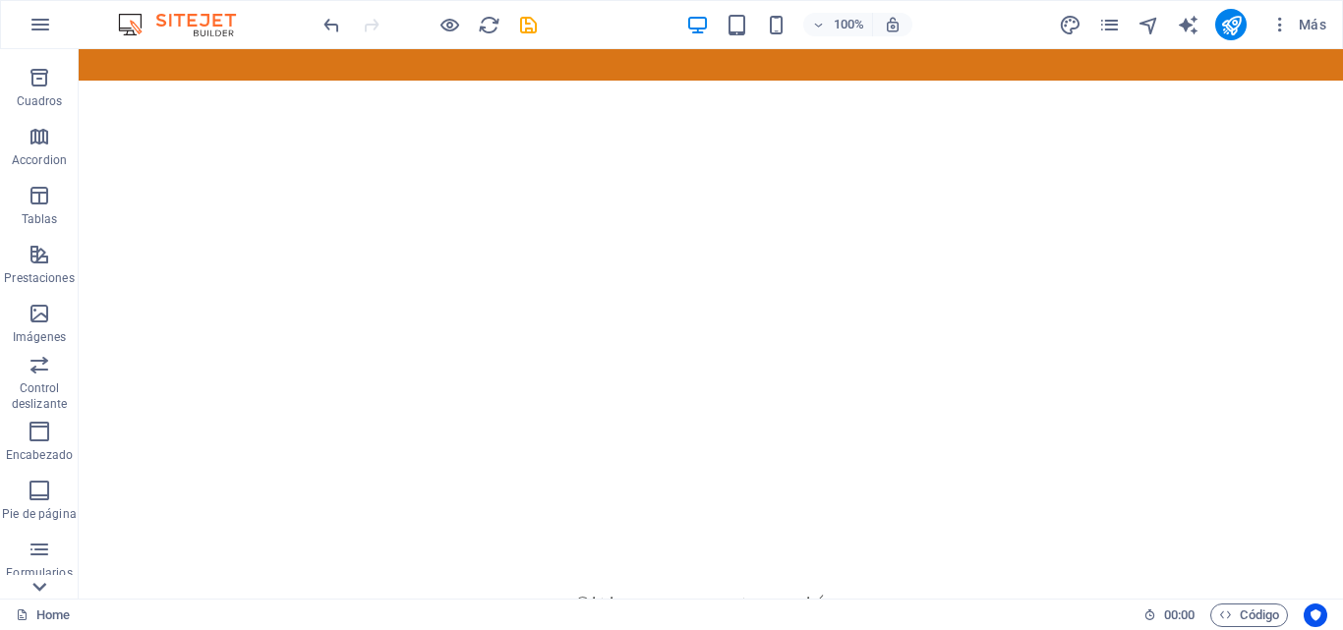
scroll to position [335, 0]
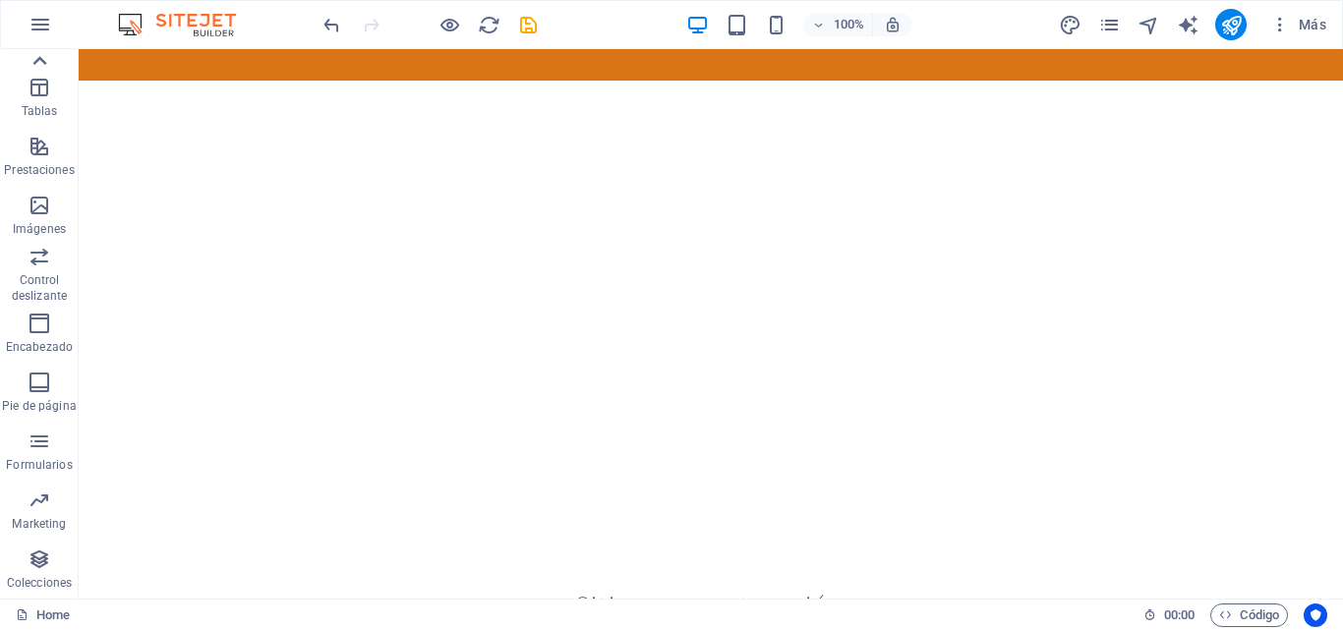
click at [42, 61] on icon at bounding box center [40, 60] width 14 height 9
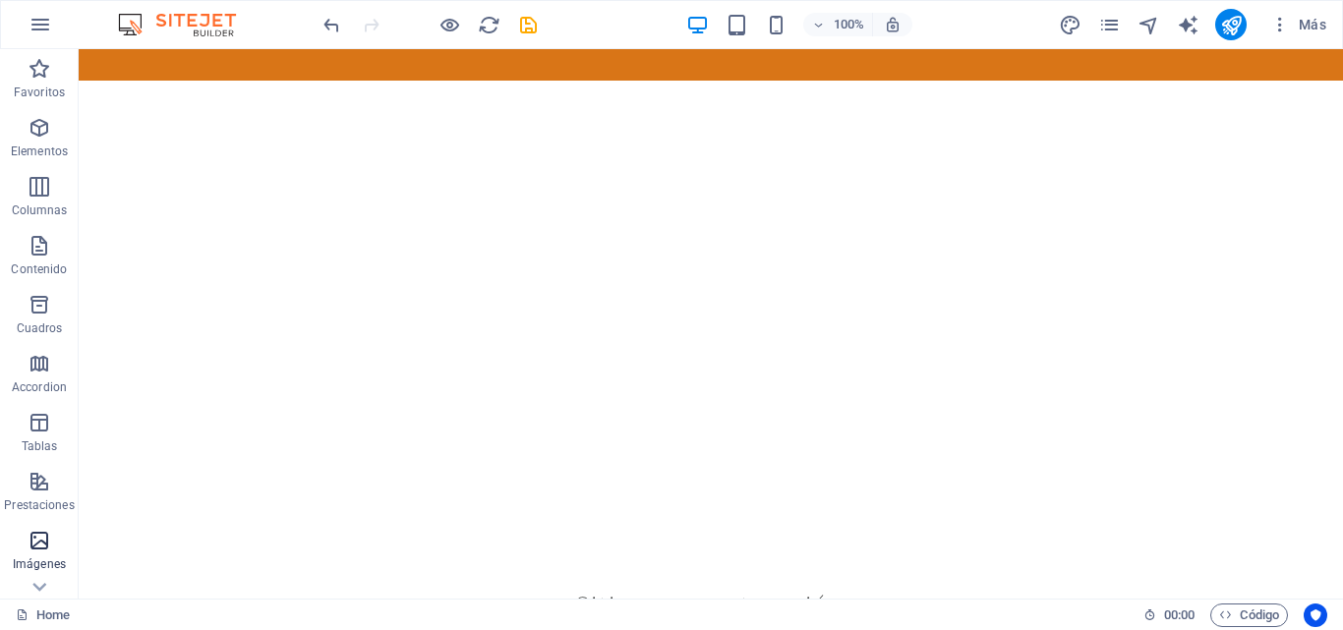
click at [43, 566] on p "Imágenes" at bounding box center [39, 564] width 53 height 16
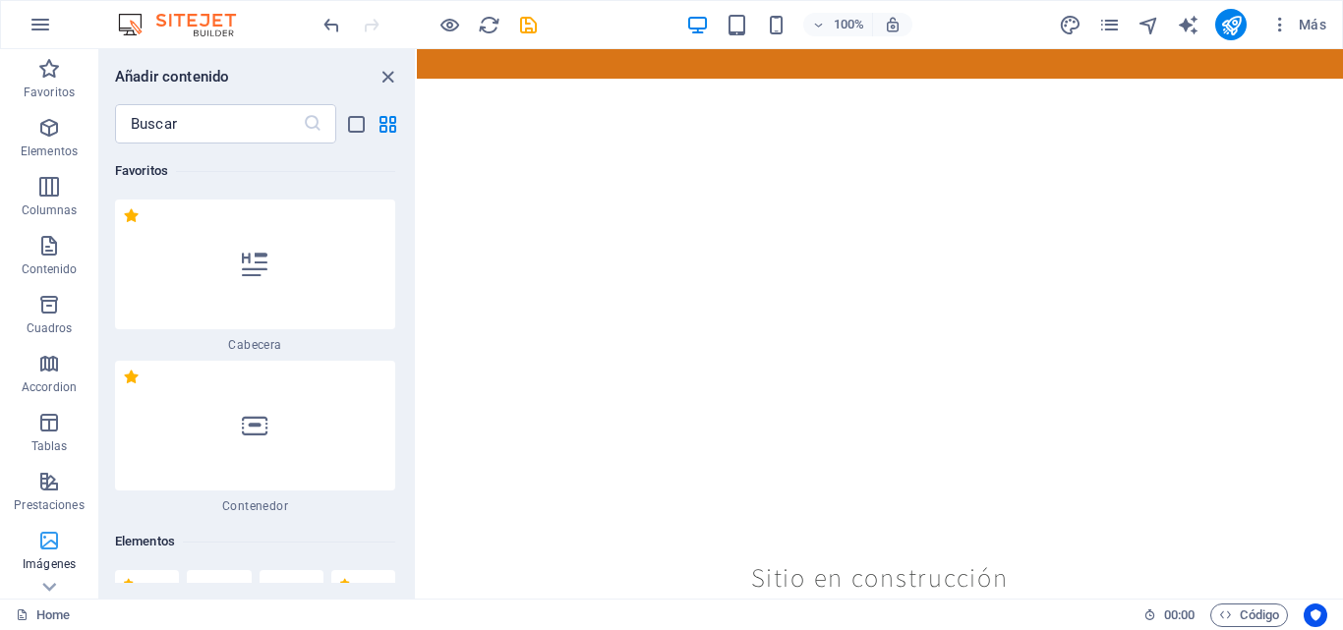
click at [38, 544] on icon "button" at bounding box center [49, 541] width 24 height 24
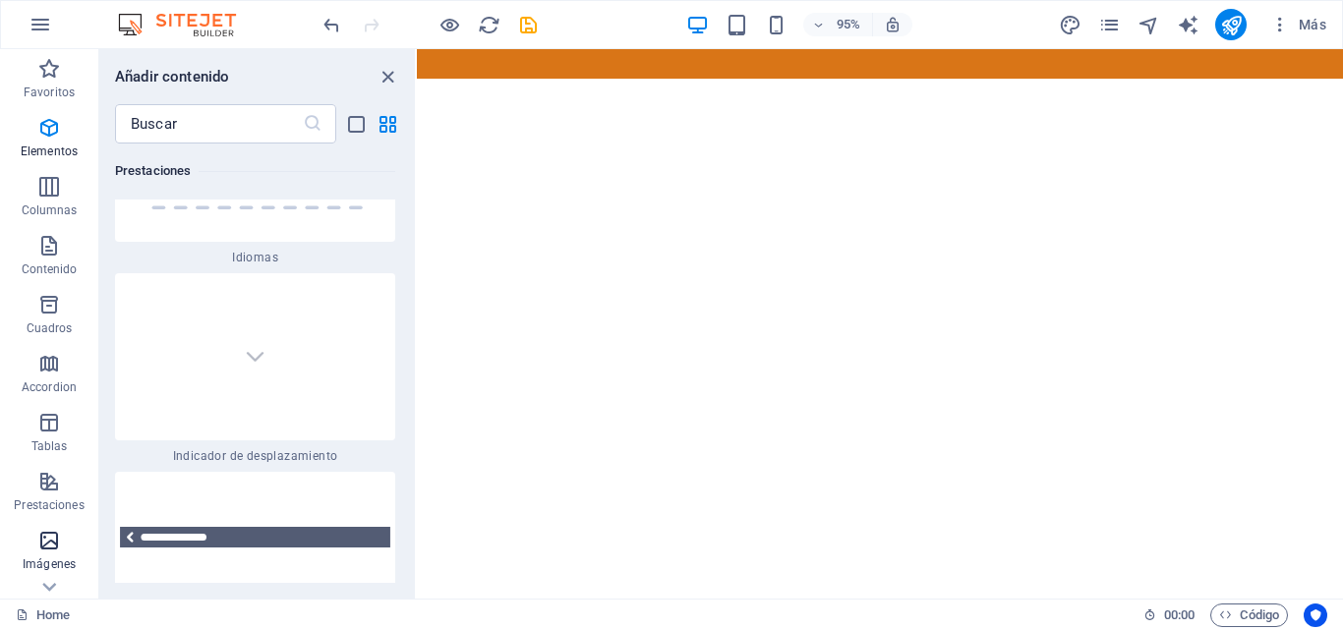
scroll to position [19490, 0]
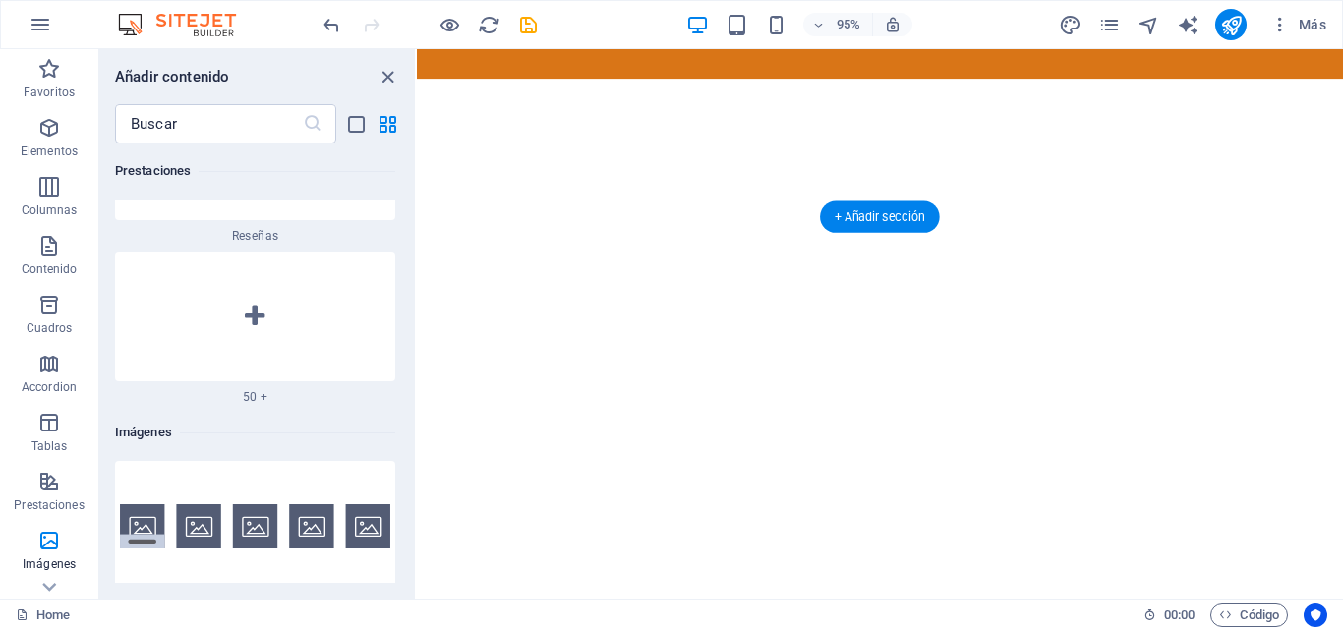
click at [902, 165] on figure at bounding box center [904, 275] width 975 height 506
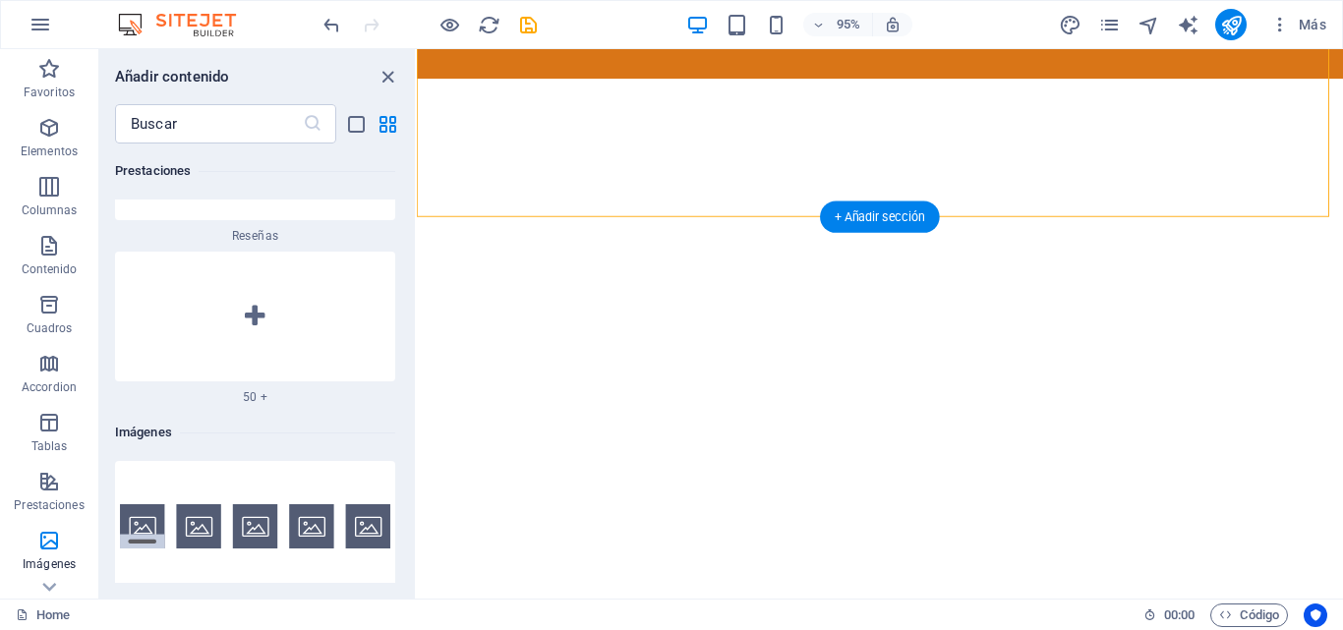
click at [902, 165] on figure at bounding box center [904, 275] width 975 height 506
select select "vh"
select select "header"
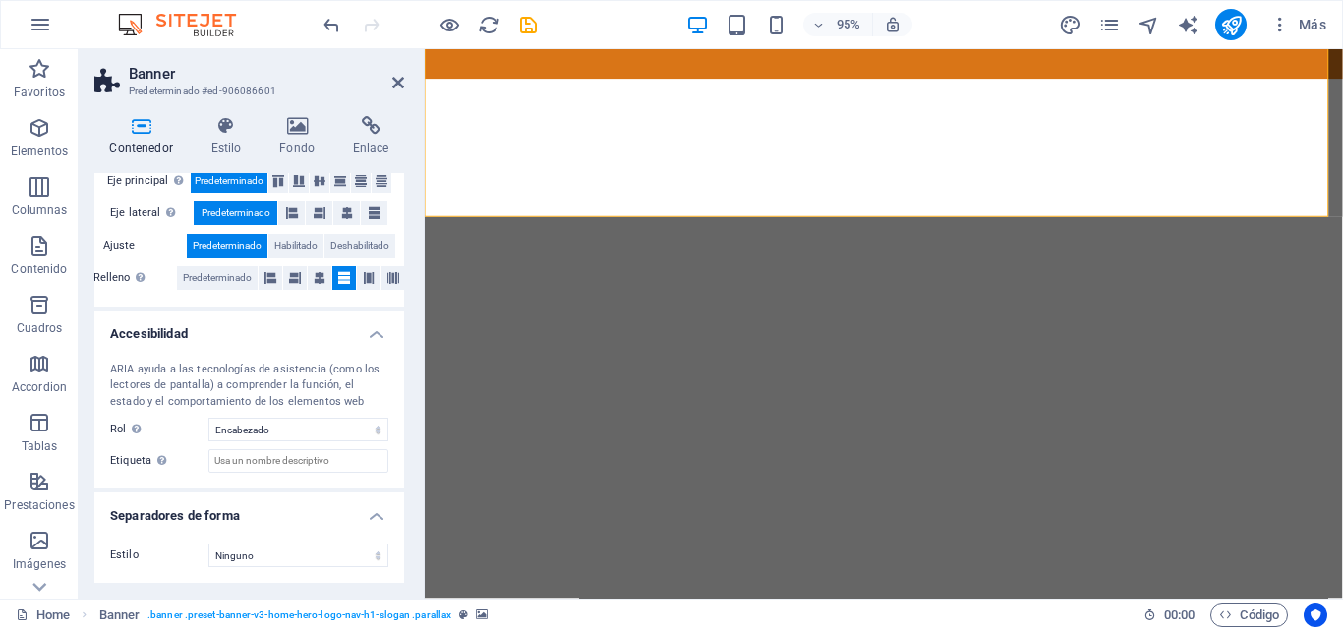
scroll to position [0, 0]
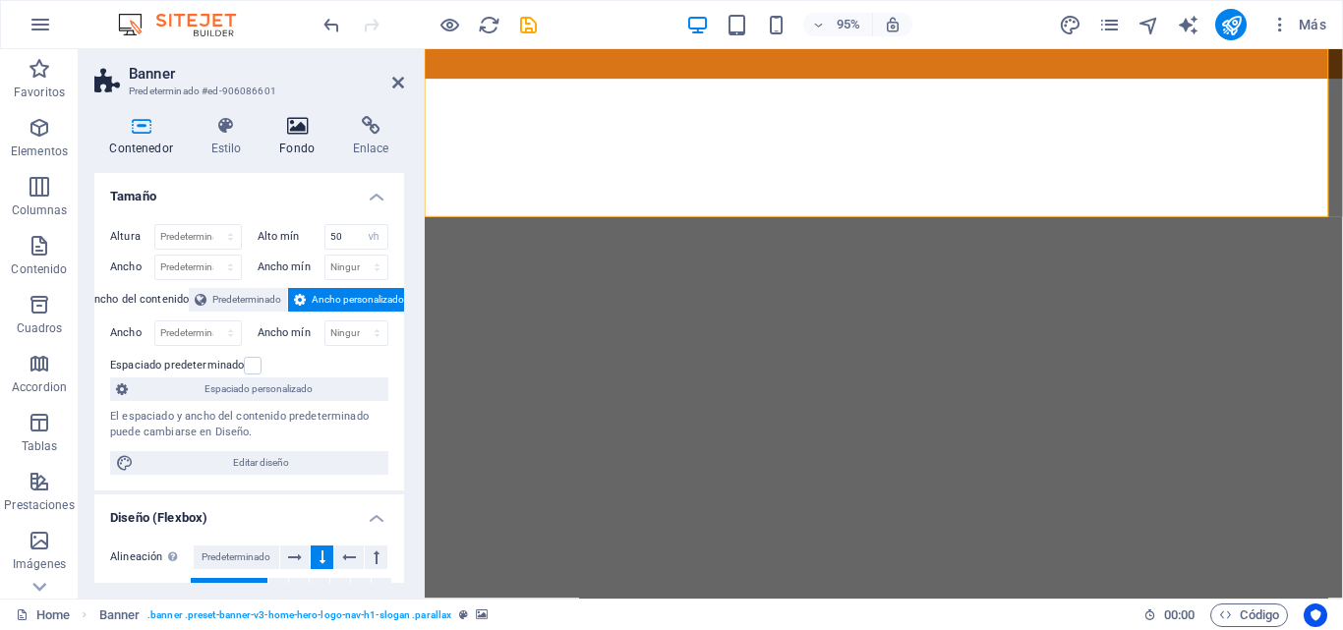
click at [292, 128] on icon at bounding box center [297, 126] width 66 height 20
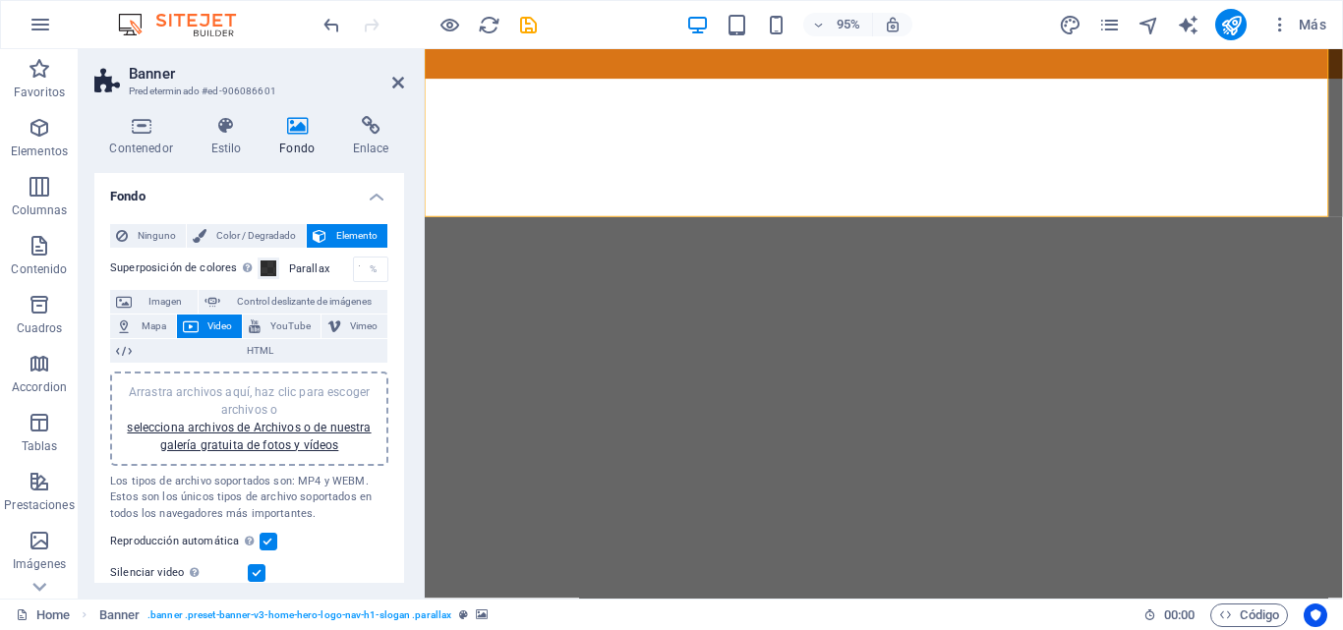
click at [208, 325] on span "Video" at bounding box center [221, 327] width 32 height 24
click at [209, 326] on span "Video" at bounding box center [221, 327] width 32 height 24
click at [221, 435] on div "Arrastra archivos aquí, haz clic para escoger archivos o selecciona archivos de…" at bounding box center [249, 418] width 255 height 71
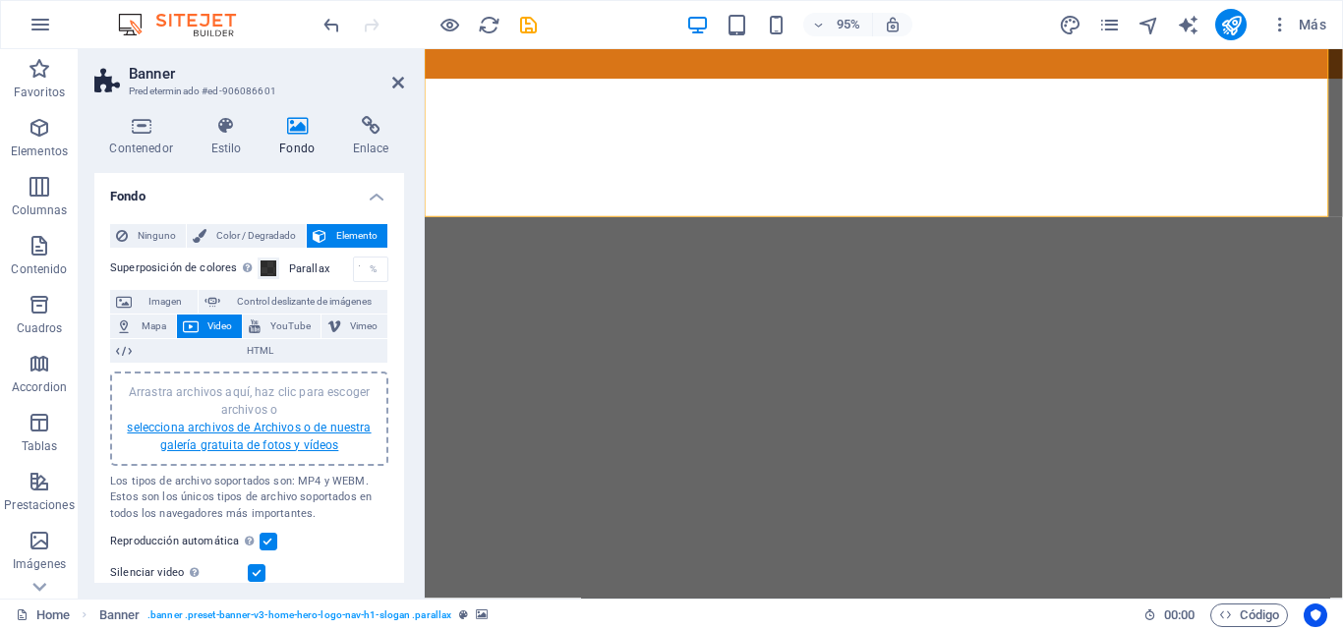
click at [228, 428] on link "selecciona archivos de Archivos o de nuestra galería gratuita de fotos y vídeos" at bounding box center [249, 436] width 244 height 31
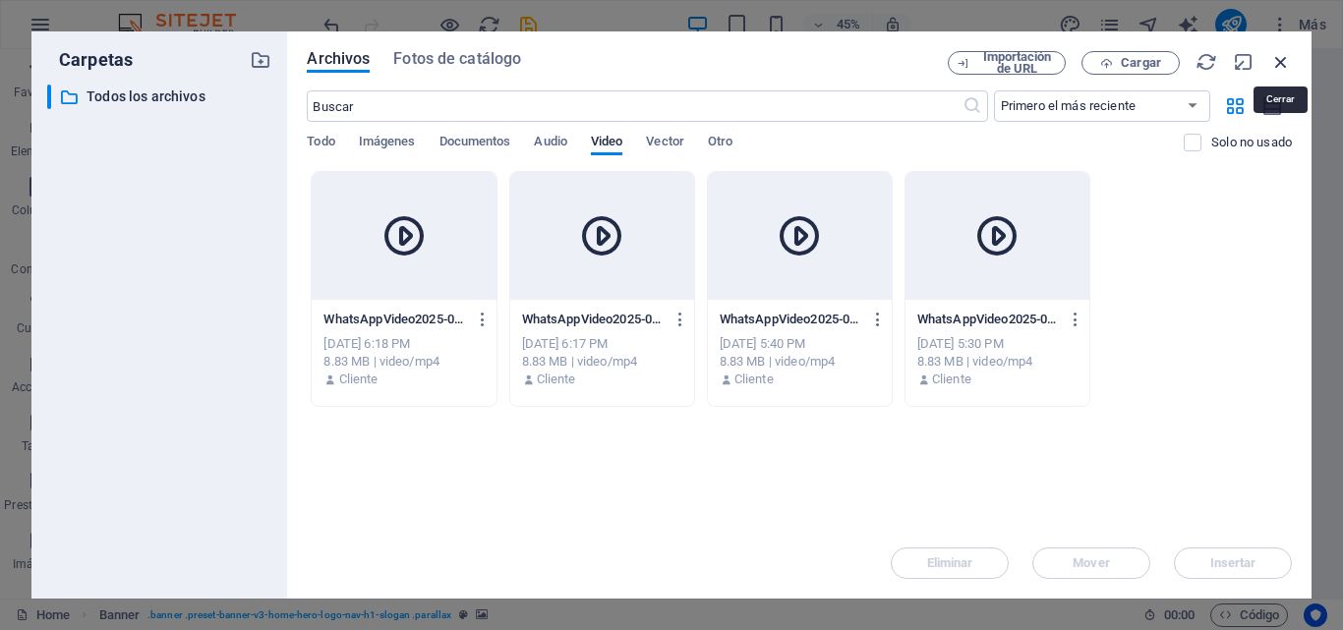
click at [1277, 61] on icon "button" at bounding box center [1281, 62] width 22 height 22
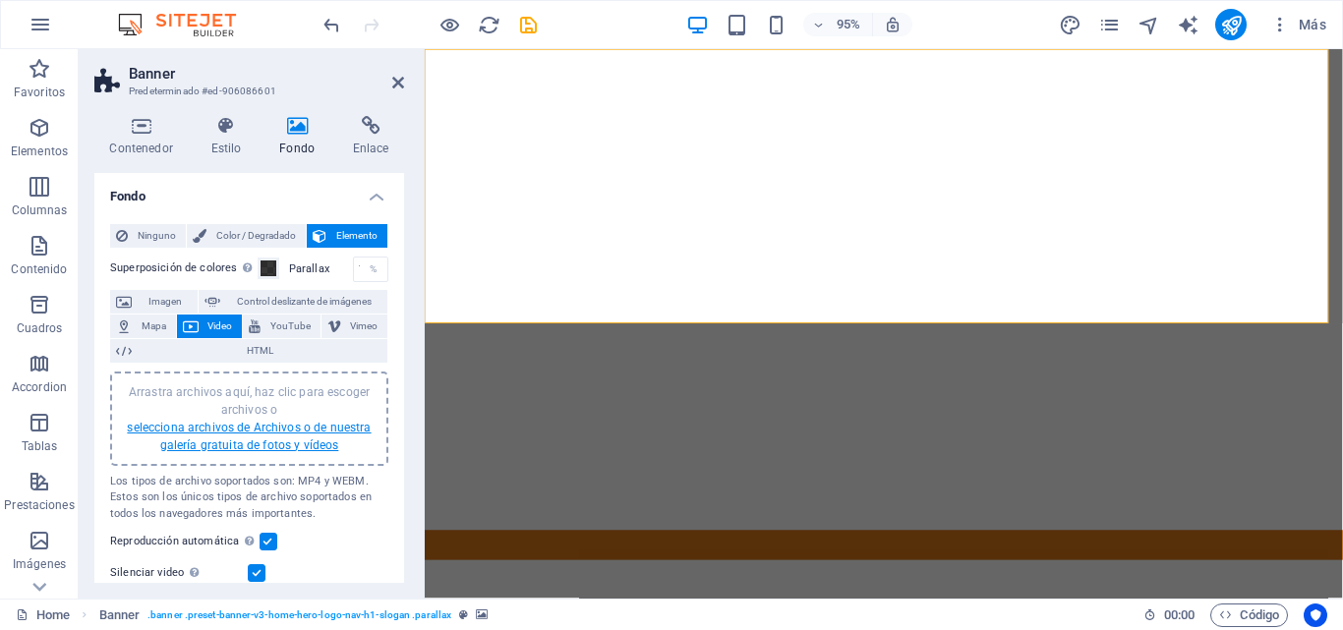
click at [210, 447] on link "selecciona archivos de Archivos o de nuestra galería gratuita de fotos y vídeos" at bounding box center [249, 436] width 244 height 31
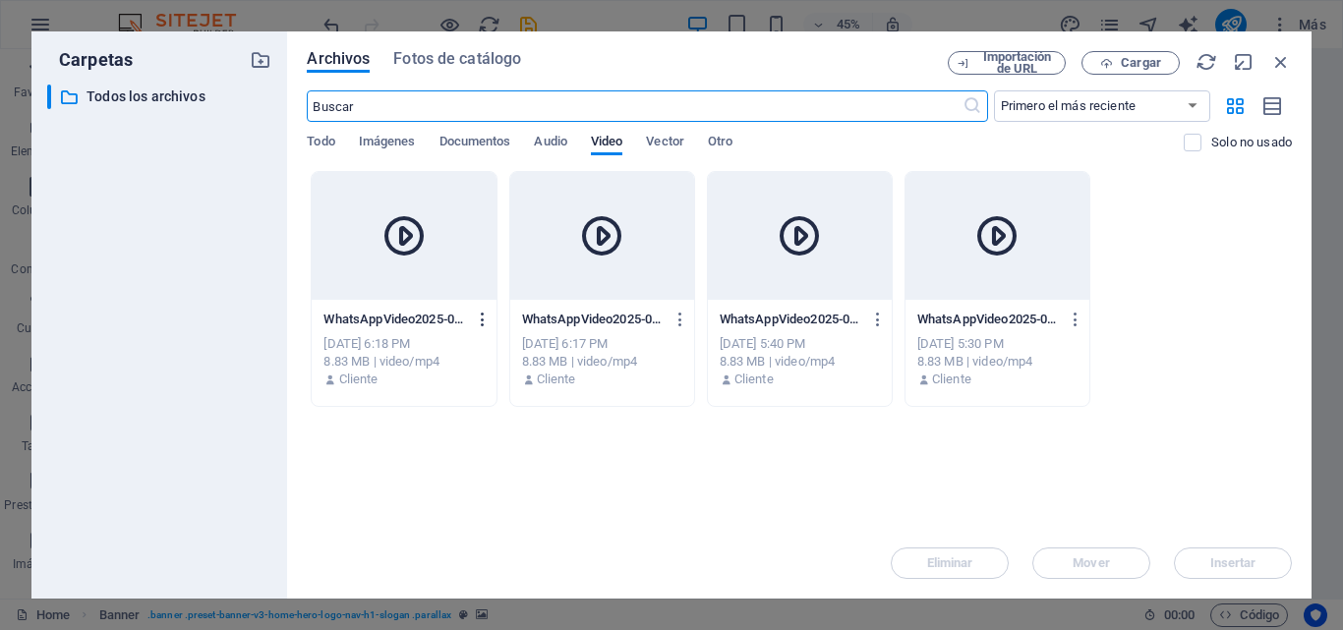
click at [483, 325] on icon "button" at bounding box center [483, 320] width 19 height 18
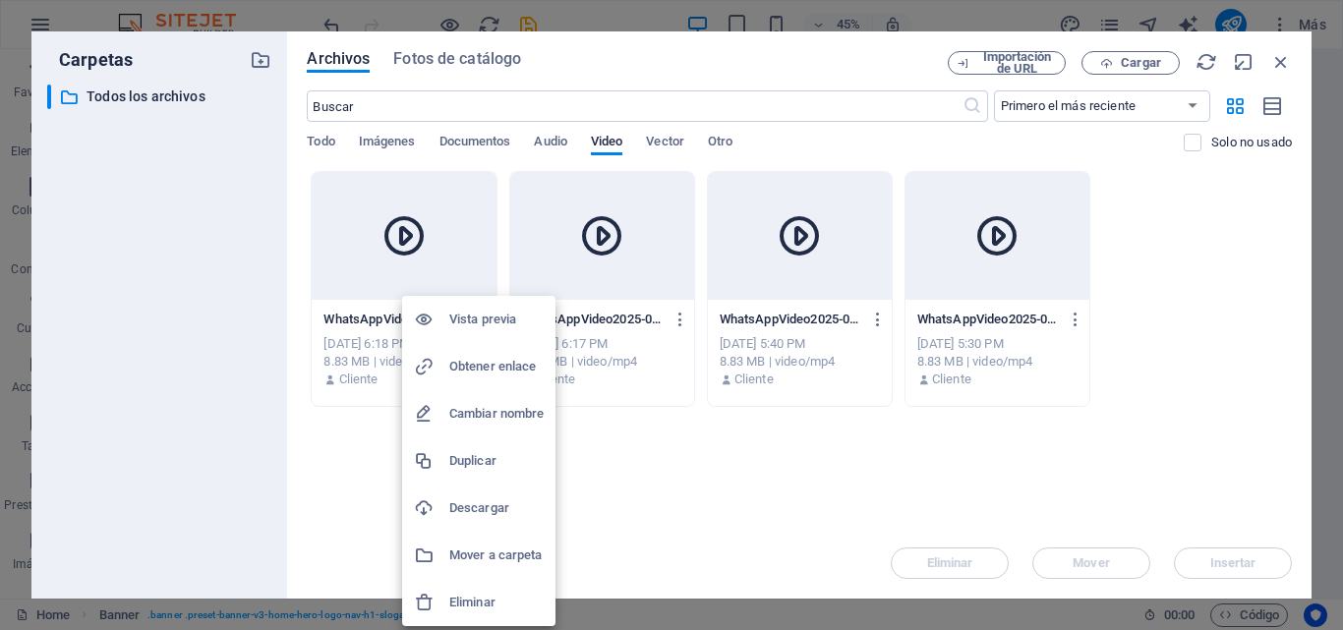
click at [471, 602] on h6 "Eliminar" at bounding box center [496, 603] width 94 height 24
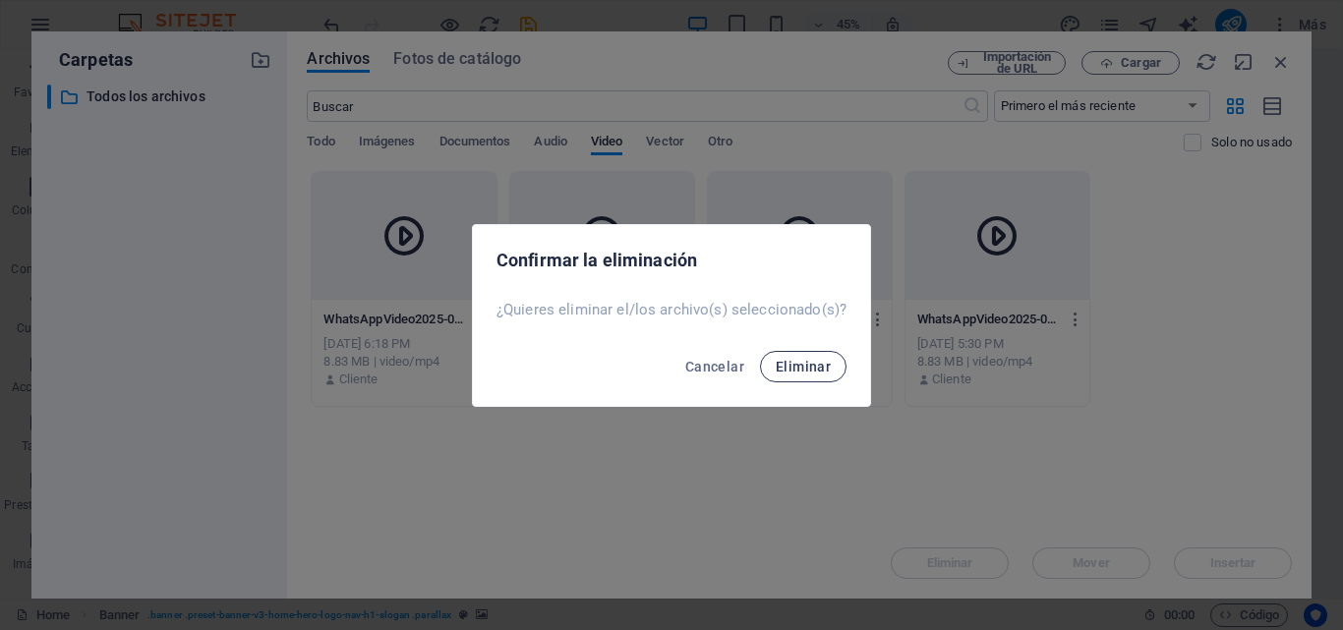
click at [824, 363] on span "Eliminar" at bounding box center [803, 367] width 55 height 16
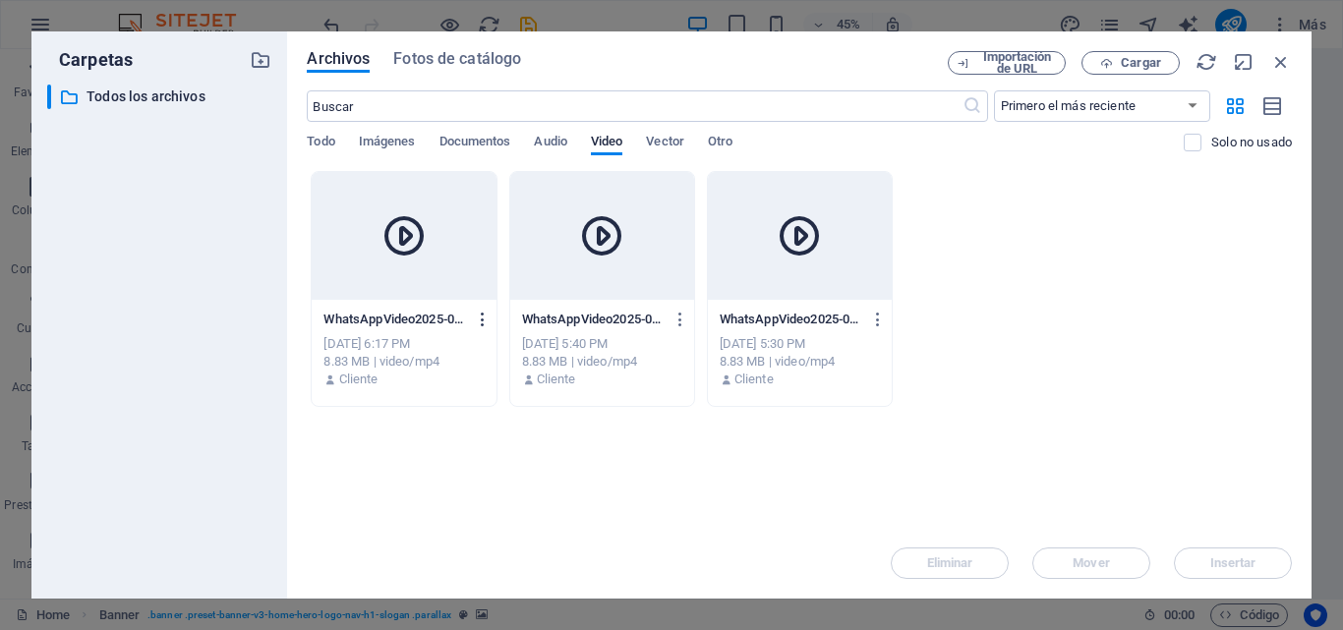
click at [483, 318] on icon "button" at bounding box center [483, 320] width 19 height 18
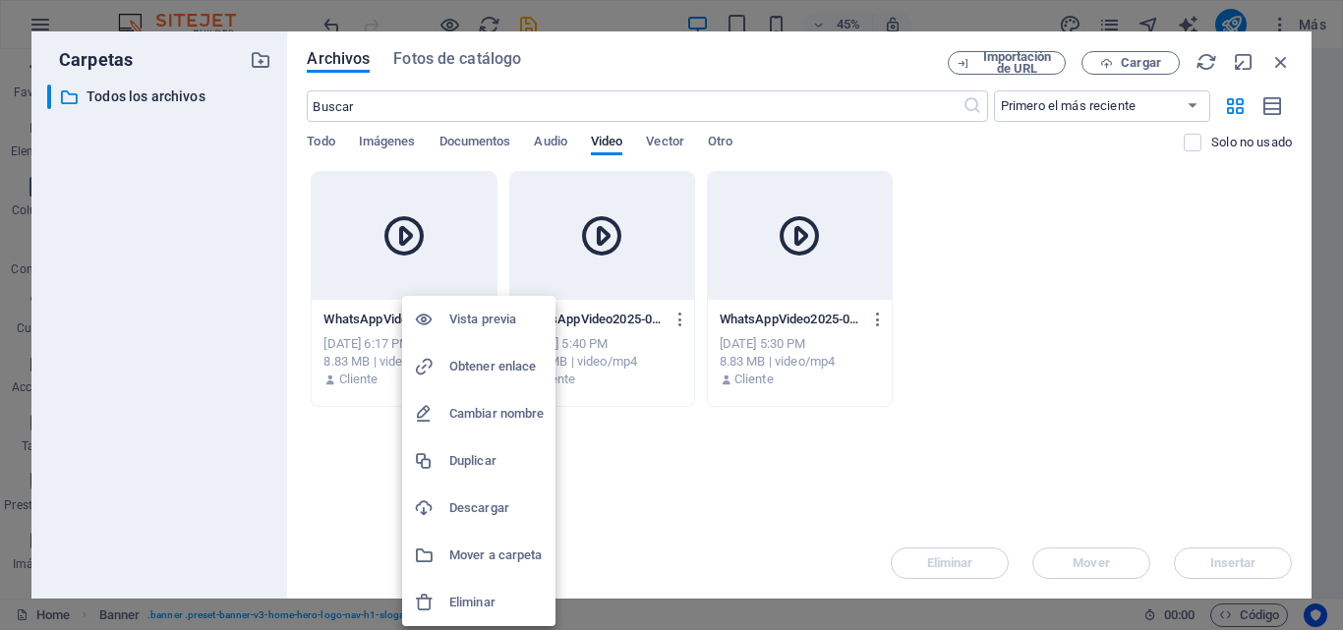
click at [471, 611] on h6 "Eliminar" at bounding box center [496, 603] width 94 height 24
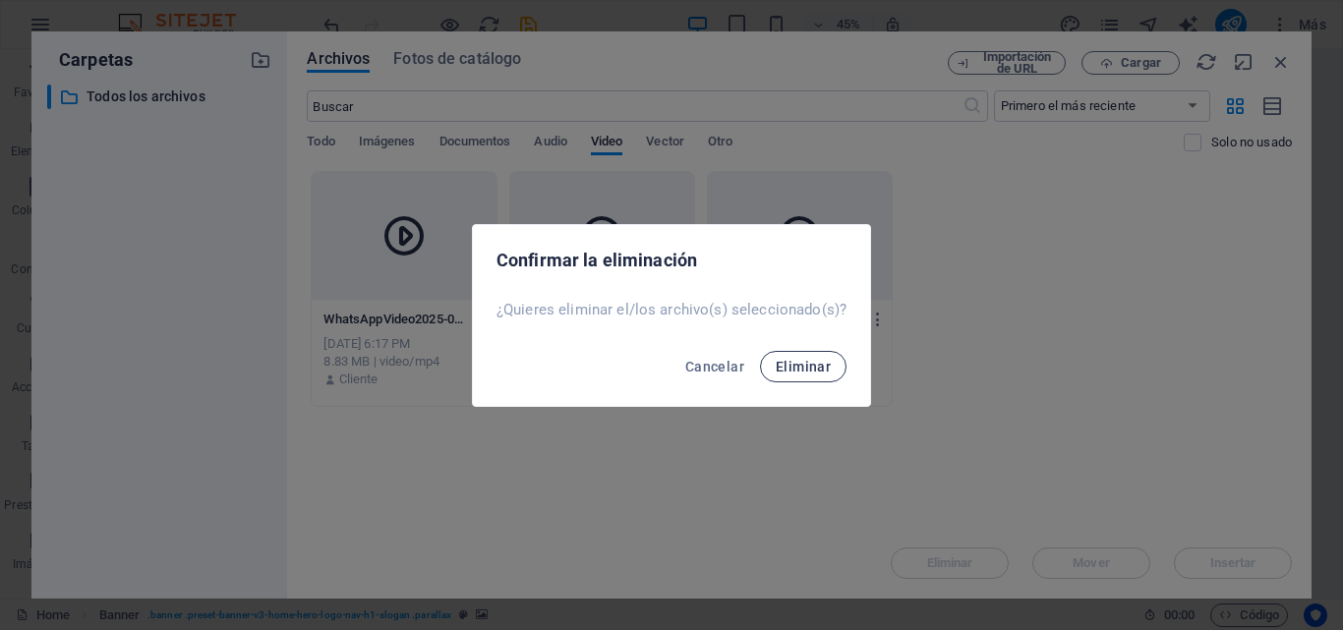
click at [792, 379] on button "Eliminar" at bounding box center [803, 366] width 87 height 31
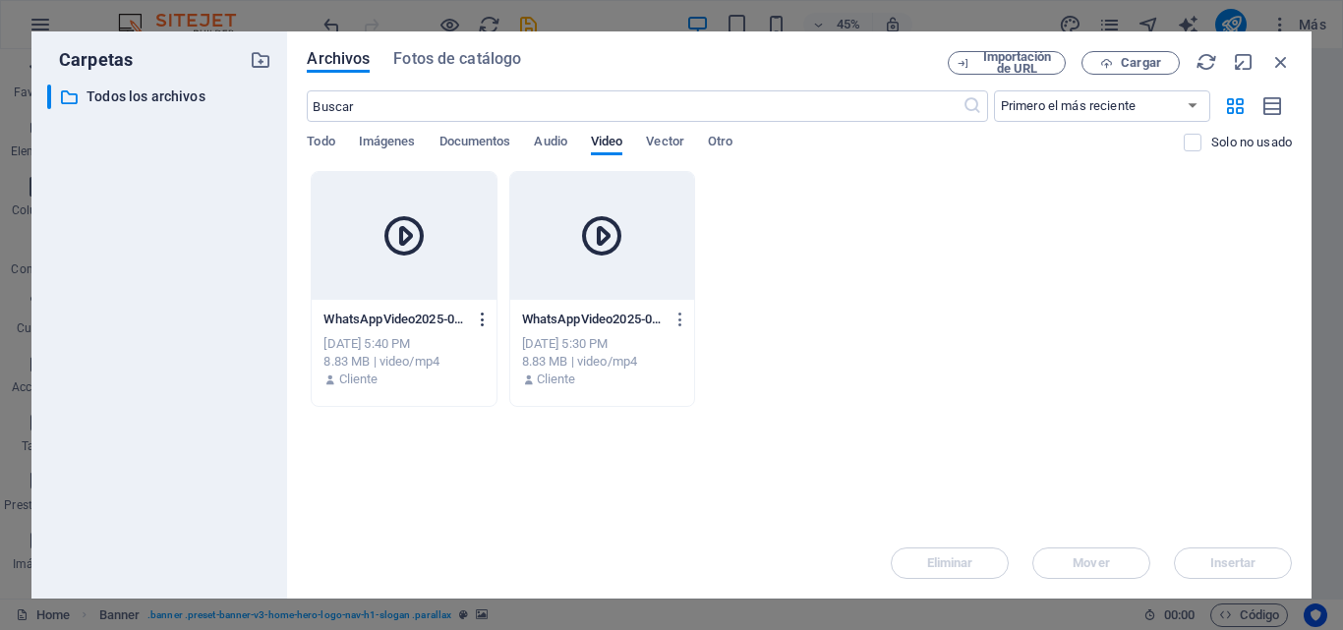
click at [481, 323] on icon "button" at bounding box center [483, 320] width 19 height 18
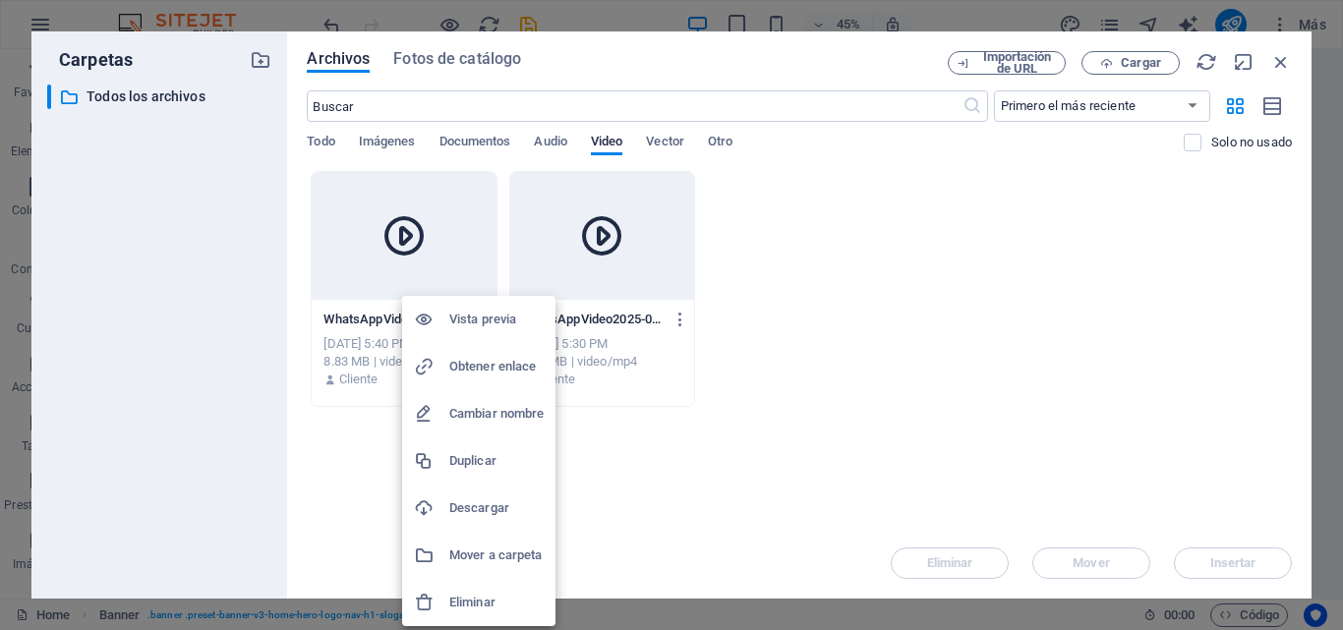
click at [477, 593] on h6 "Eliminar" at bounding box center [496, 603] width 94 height 24
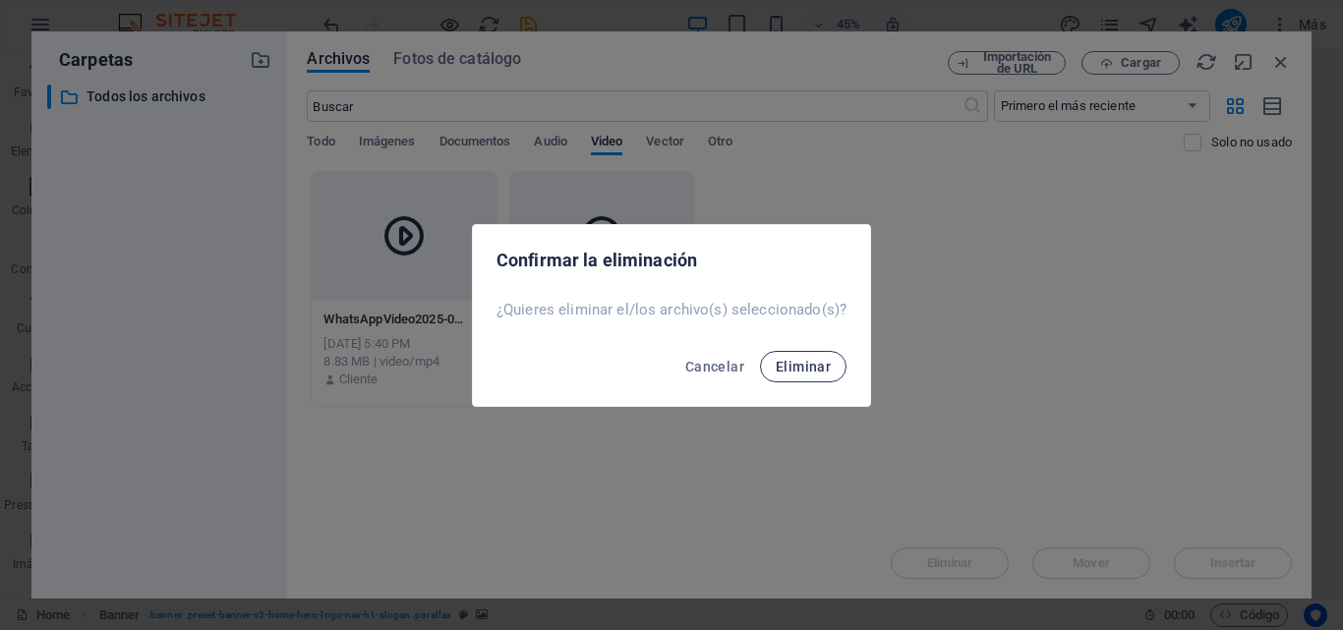
click at [825, 363] on span "Eliminar" at bounding box center [803, 367] width 55 height 16
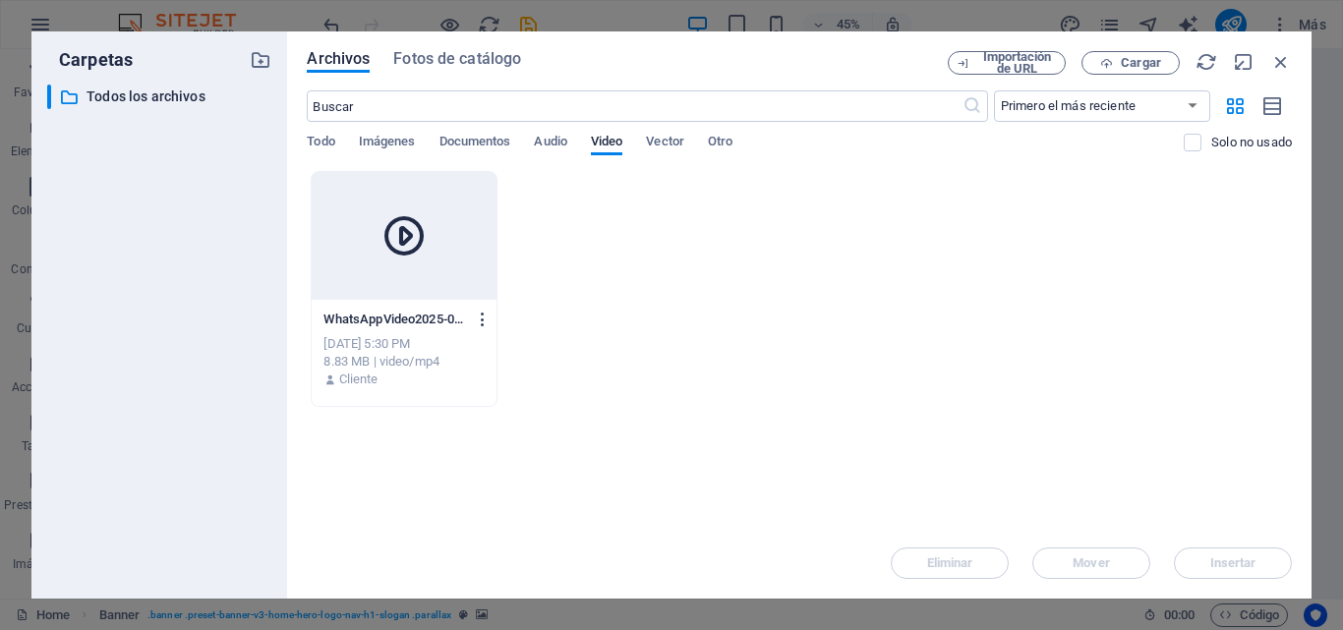
click at [484, 322] on icon "button" at bounding box center [483, 320] width 19 height 18
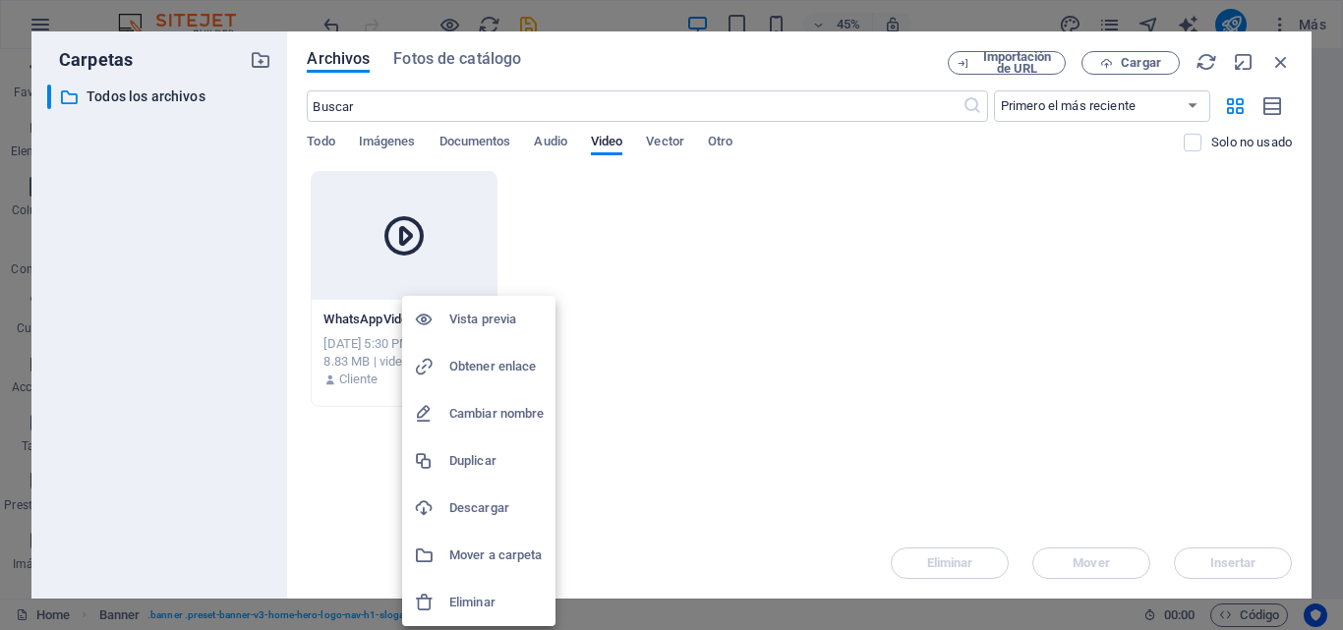
click at [475, 593] on h6 "Eliminar" at bounding box center [496, 603] width 94 height 24
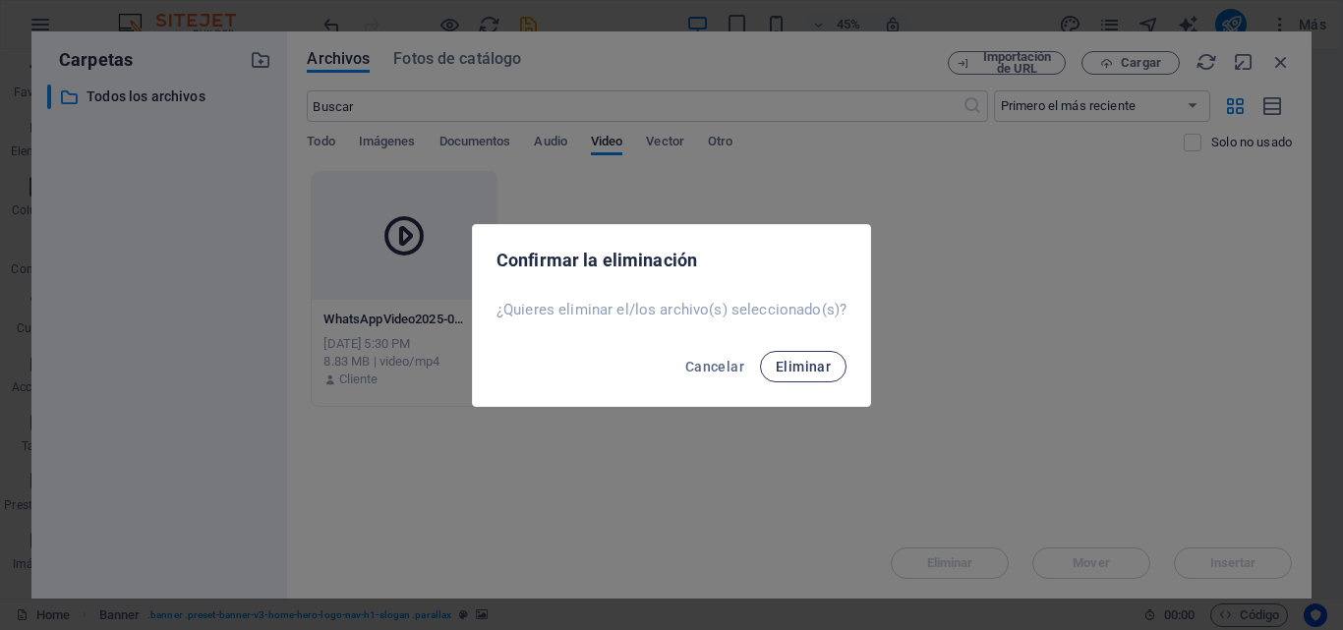
click at [827, 354] on button "Eliminar" at bounding box center [803, 366] width 87 height 31
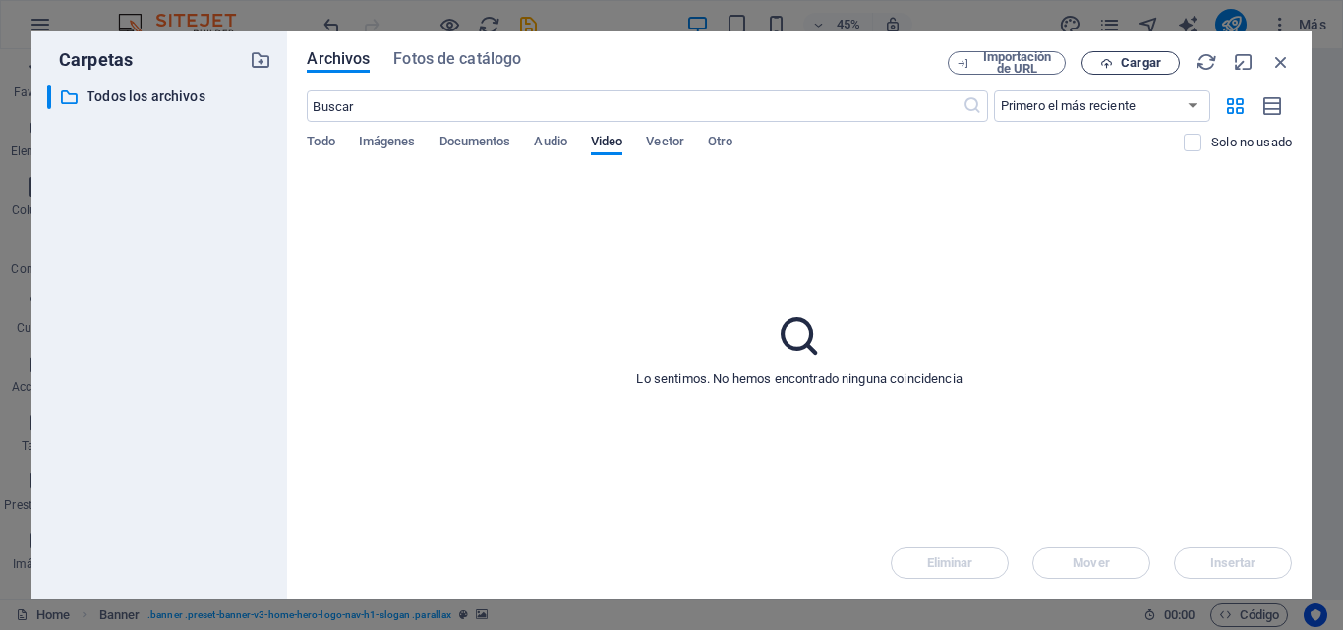
click at [1101, 63] on icon "button" at bounding box center [1106, 63] width 13 height 13
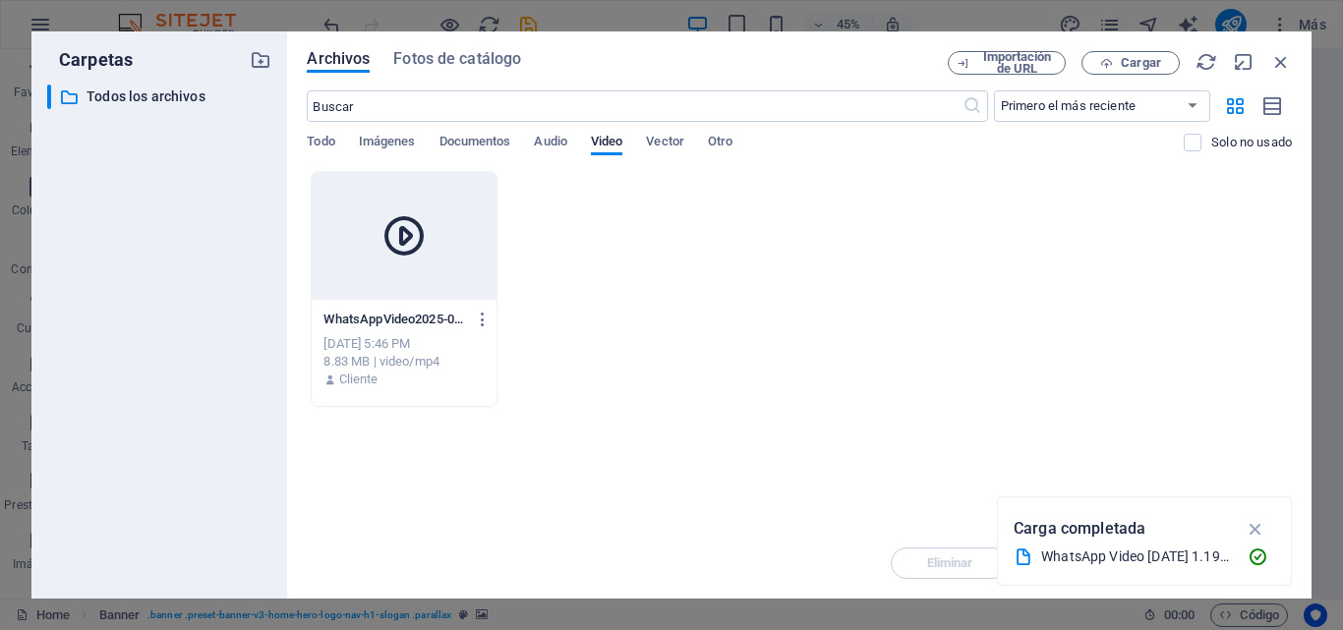
click at [384, 283] on div at bounding box center [404, 236] width 184 height 128
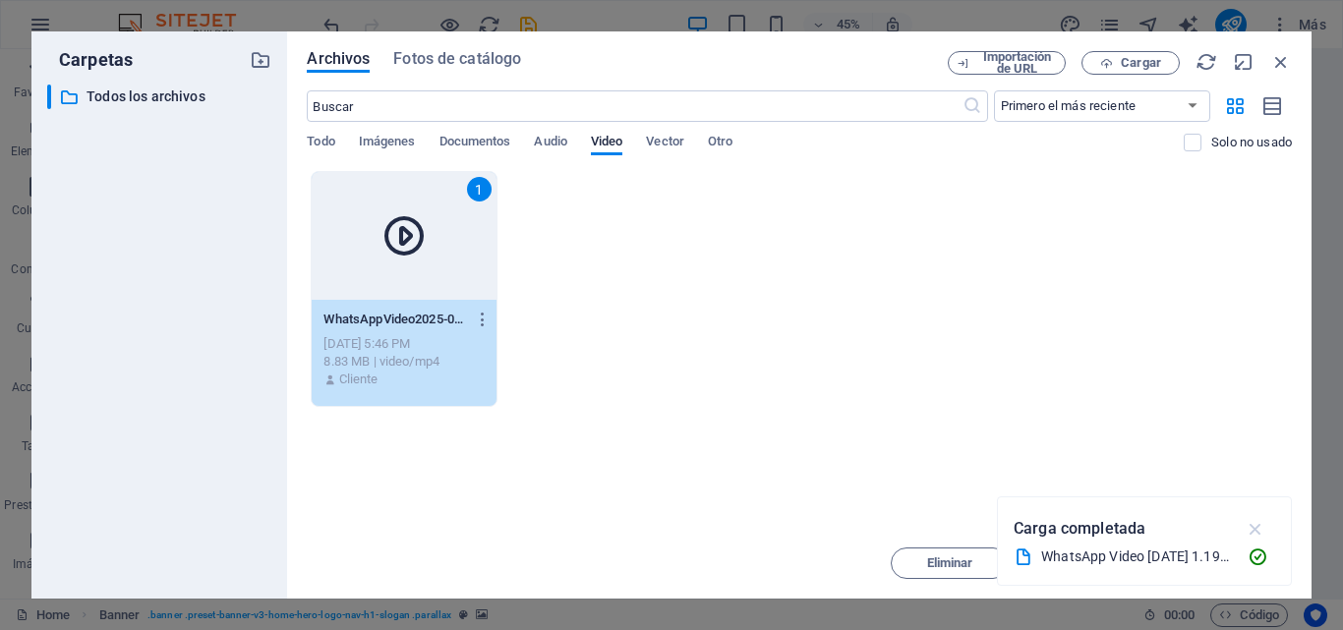
click at [1254, 526] on icon "button" at bounding box center [1256, 529] width 23 height 22
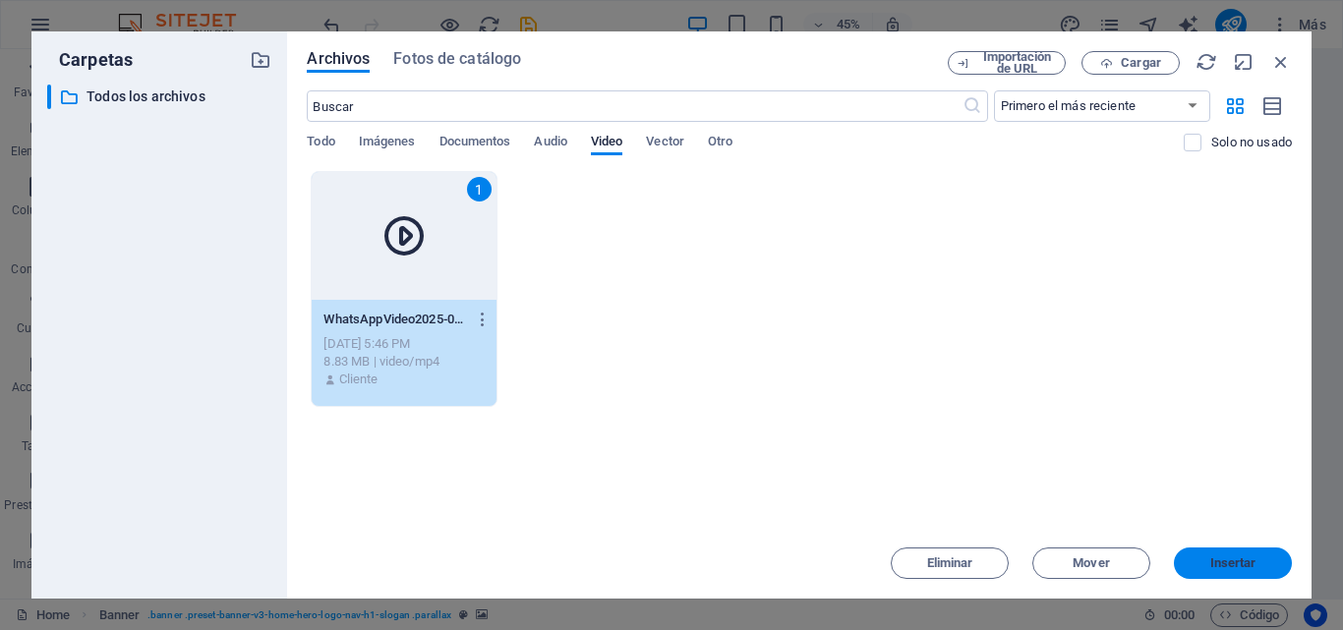
click at [1242, 555] on button "Insertar" at bounding box center [1233, 563] width 118 height 31
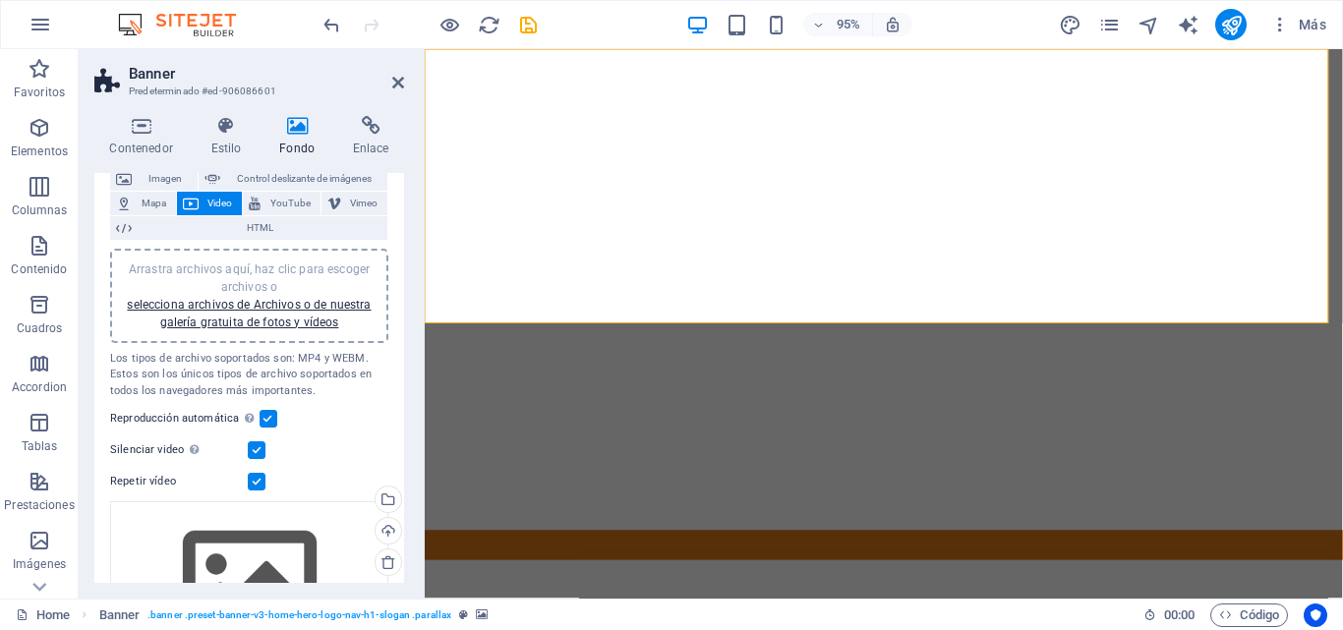
scroll to position [113, 0]
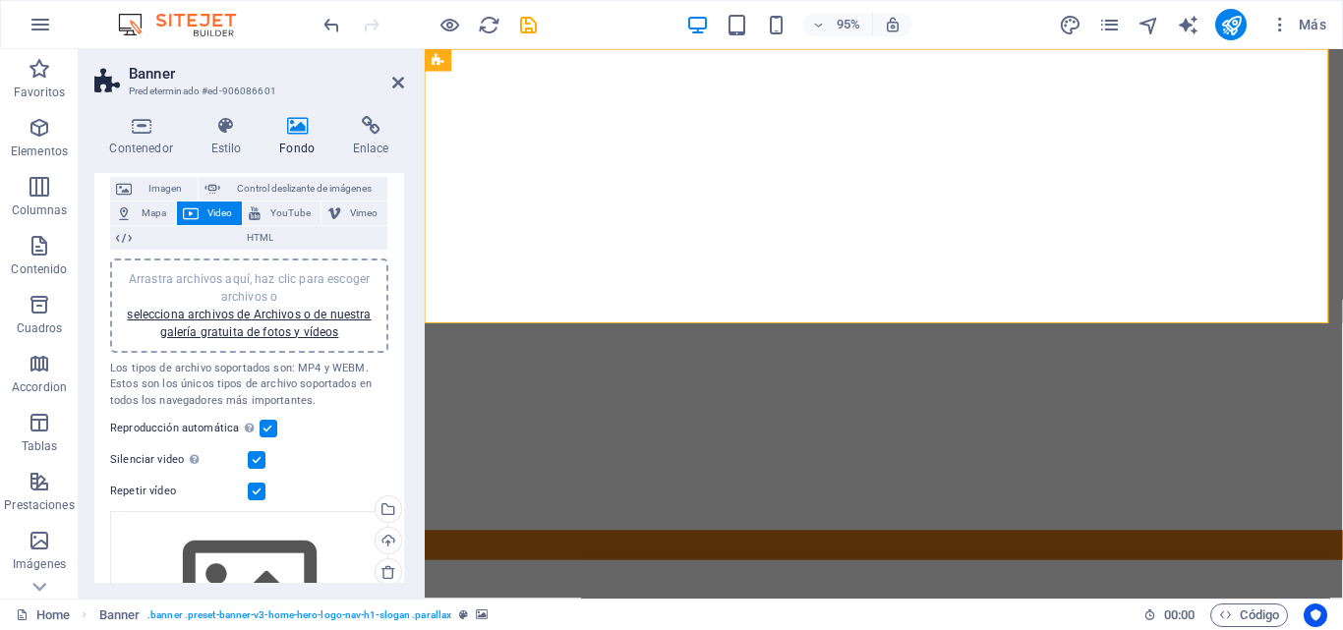
click at [266, 434] on label at bounding box center [269, 429] width 18 height 18
click at [0, 0] on input "Reproducción automática La reproducción automática solo está disponible si sile…" at bounding box center [0, 0] width 0 height 0
click at [260, 455] on label at bounding box center [257, 460] width 18 height 18
click at [0, 0] on input "Silenciar video La reproducción automática estará disponible si silenciado está…" at bounding box center [0, 0] width 0 height 0
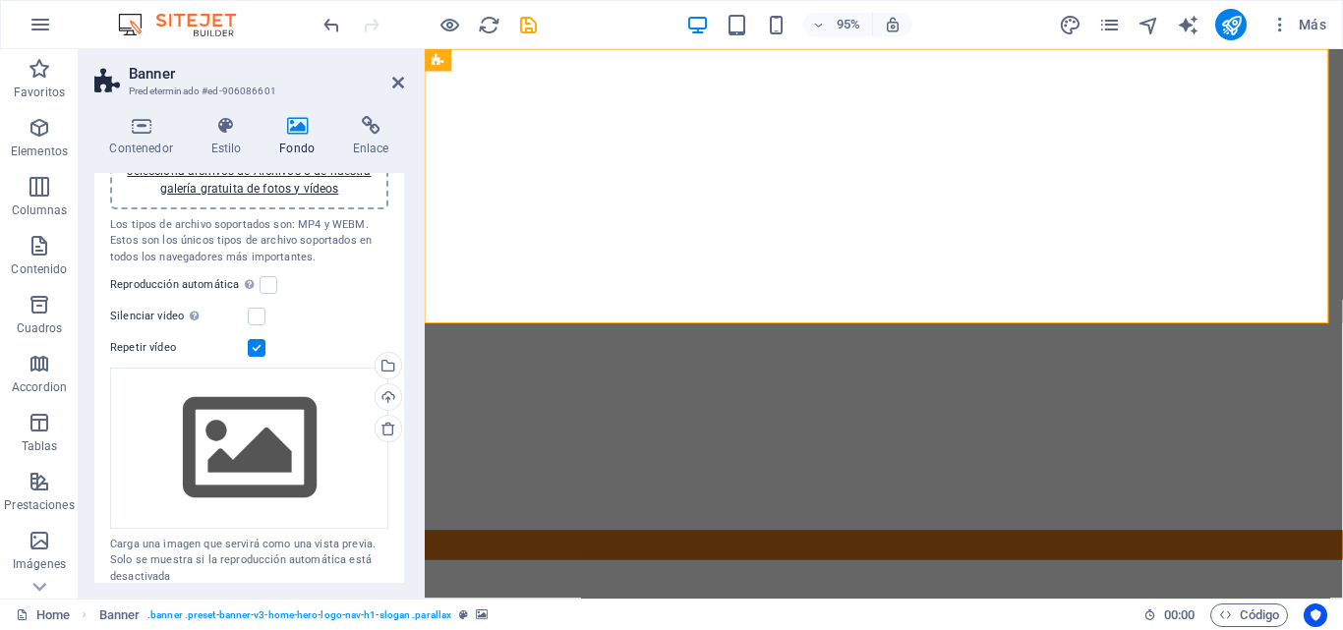
scroll to position [272, 0]
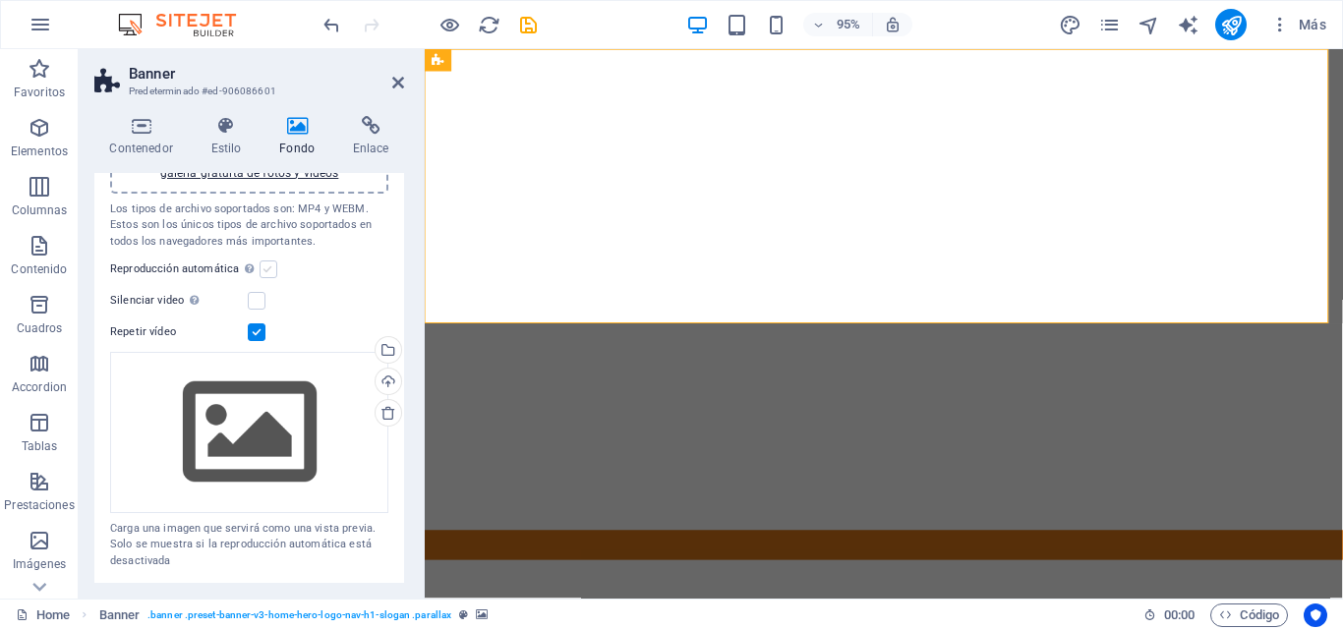
click at [264, 276] on label at bounding box center [269, 270] width 18 height 18
click at [0, 0] on input "Reproducción automática La reproducción automática solo está disponible si sile…" at bounding box center [0, 0] width 0 height 0
click at [271, 273] on label at bounding box center [269, 270] width 18 height 18
click at [0, 0] on input "Reproducción automática La reproducción automática solo está disponible si sile…" at bounding box center [0, 0] width 0 height 0
click at [523, 30] on icon "save" at bounding box center [528, 25] width 23 height 23
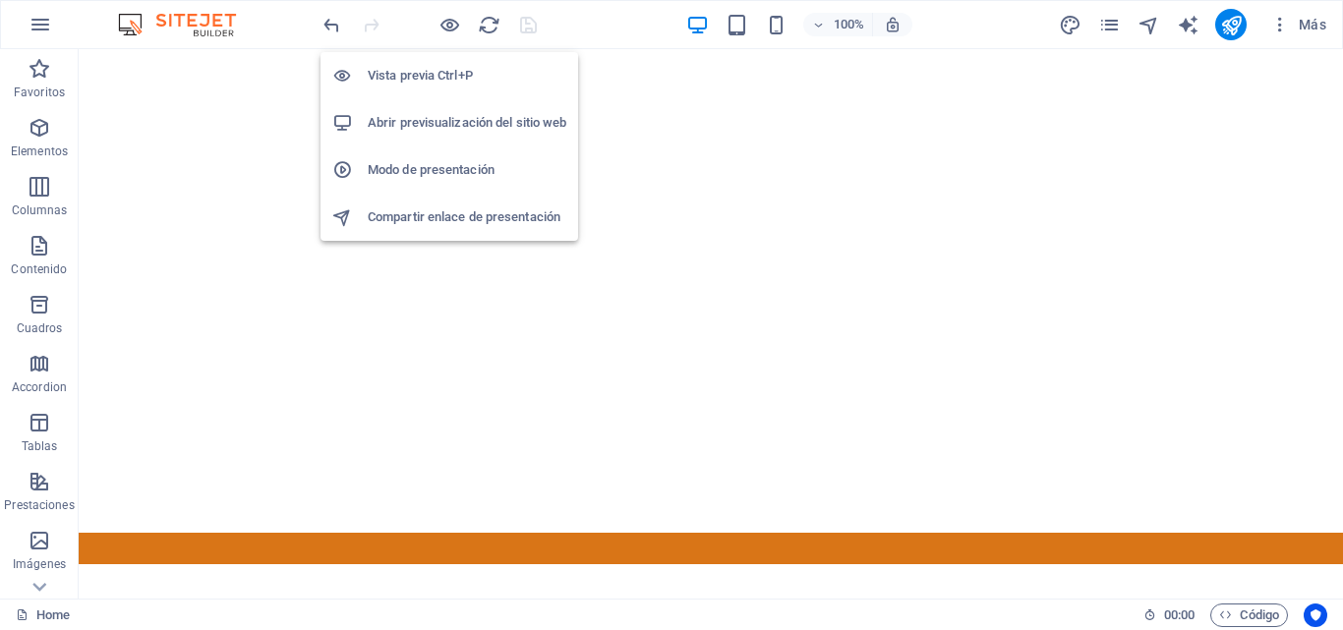
click at [448, 64] on h6 "Vista previa Ctrl+P" at bounding box center [467, 76] width 199 height 24
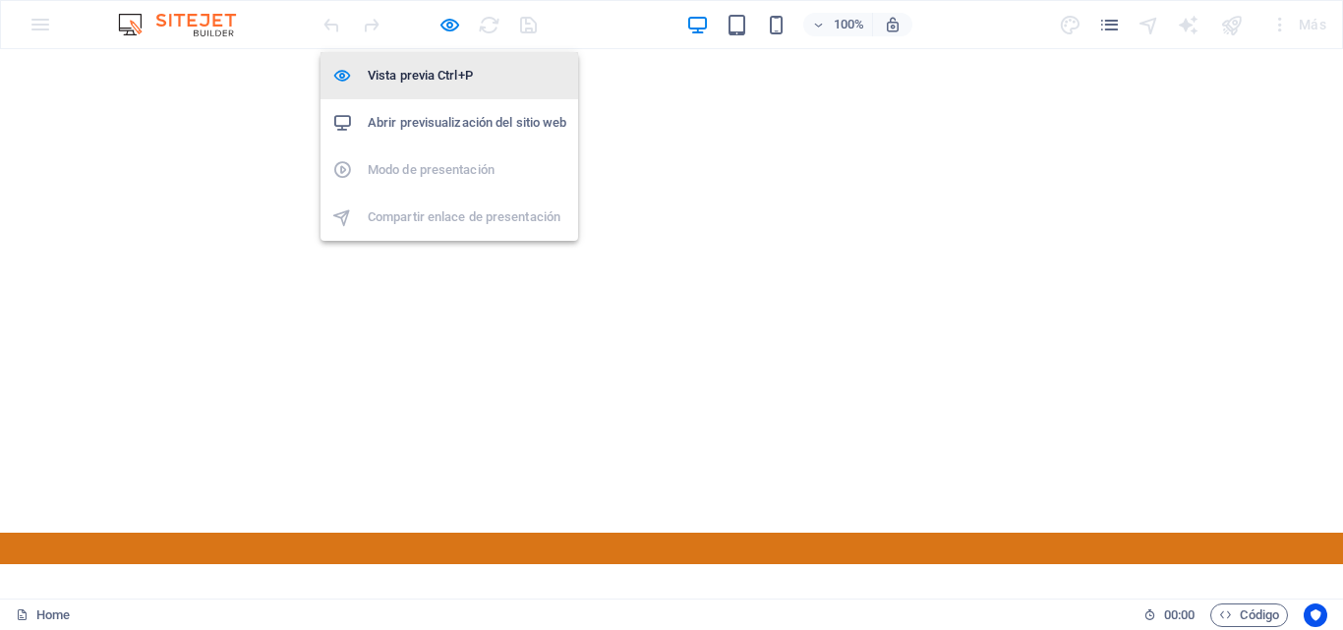
click at [448, 78] on h6 "Vista previa Ctrl+P" at bounding box center [467, 76] width 199 height 24
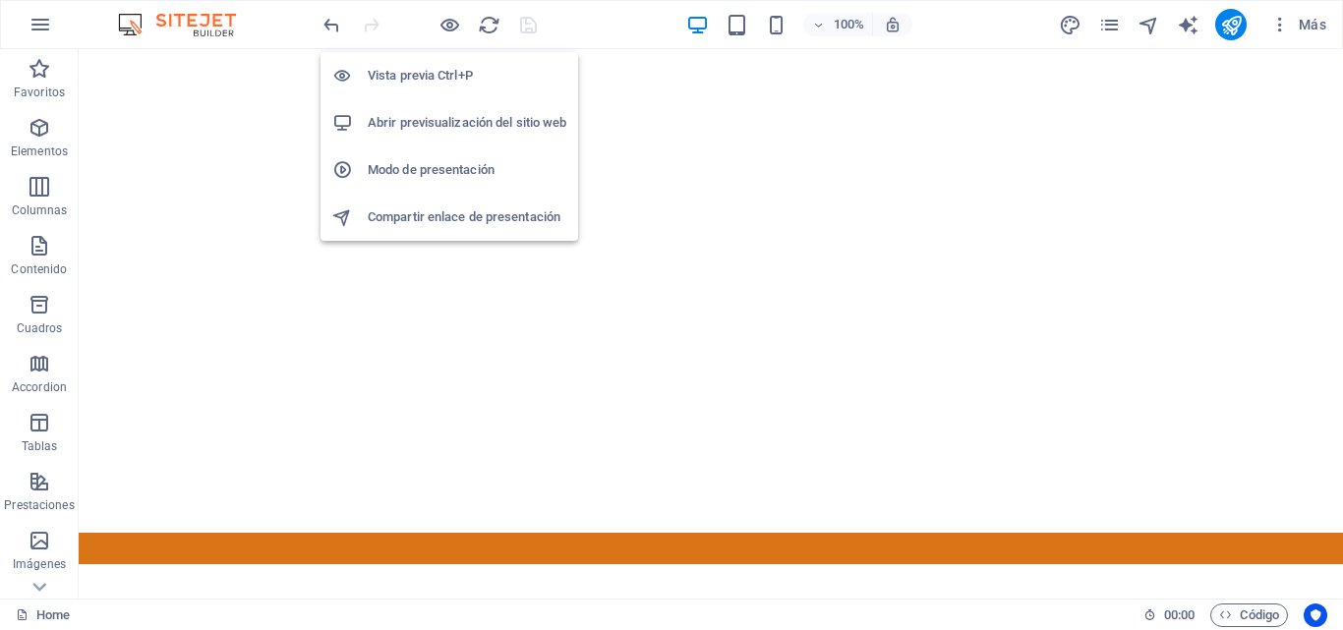
click at [481, 124] on h6 "Abrir previsualización del sitio web" at bounding box center [467, 123] width 199 height 24
